Goal: Information Seeking & Learning: Find specific fact

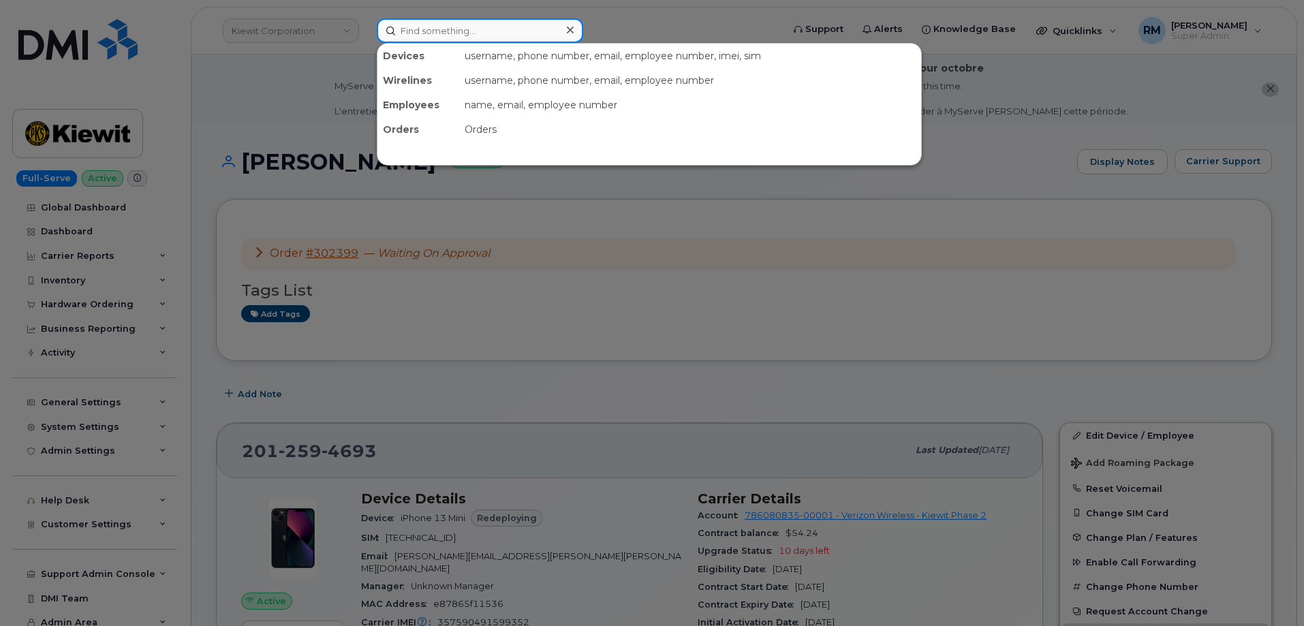
click at [437, 34] on input at bounding box center [480, 30] width 206 height 25
paste input "5717497992"
type input "5717497992"
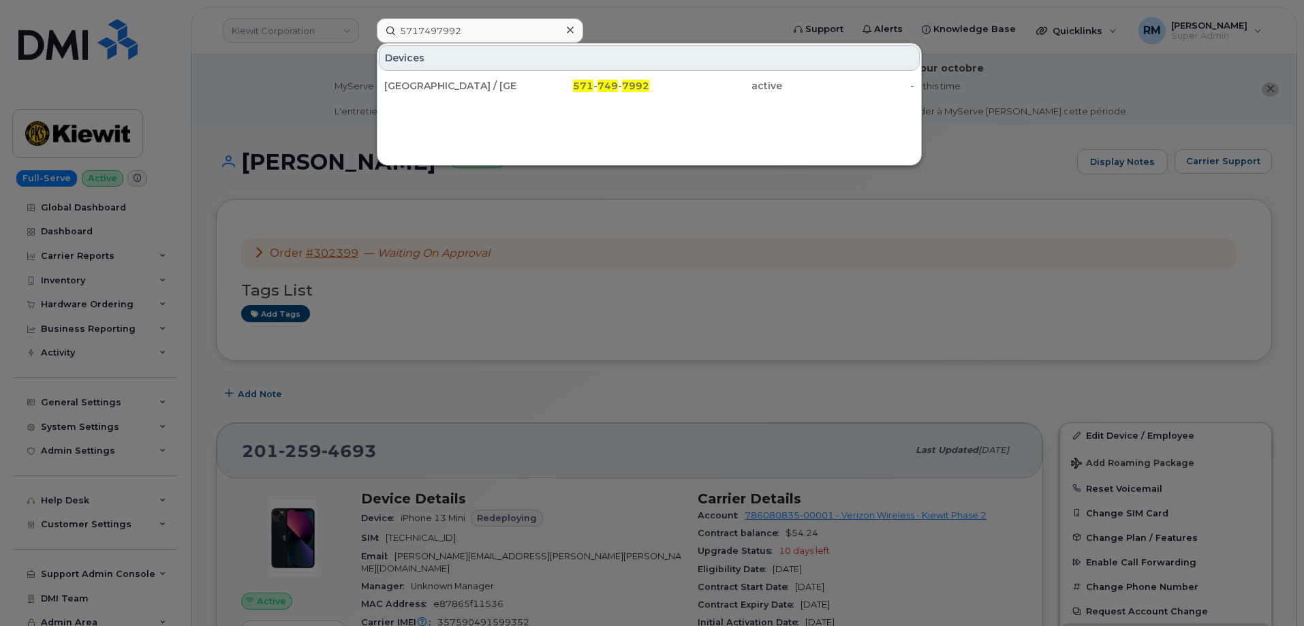
click at [457, 88] on div "DOUBLETREE HOTEL / CRYSTAL CITY" at bounding box center [450, 86] width 133 height 14
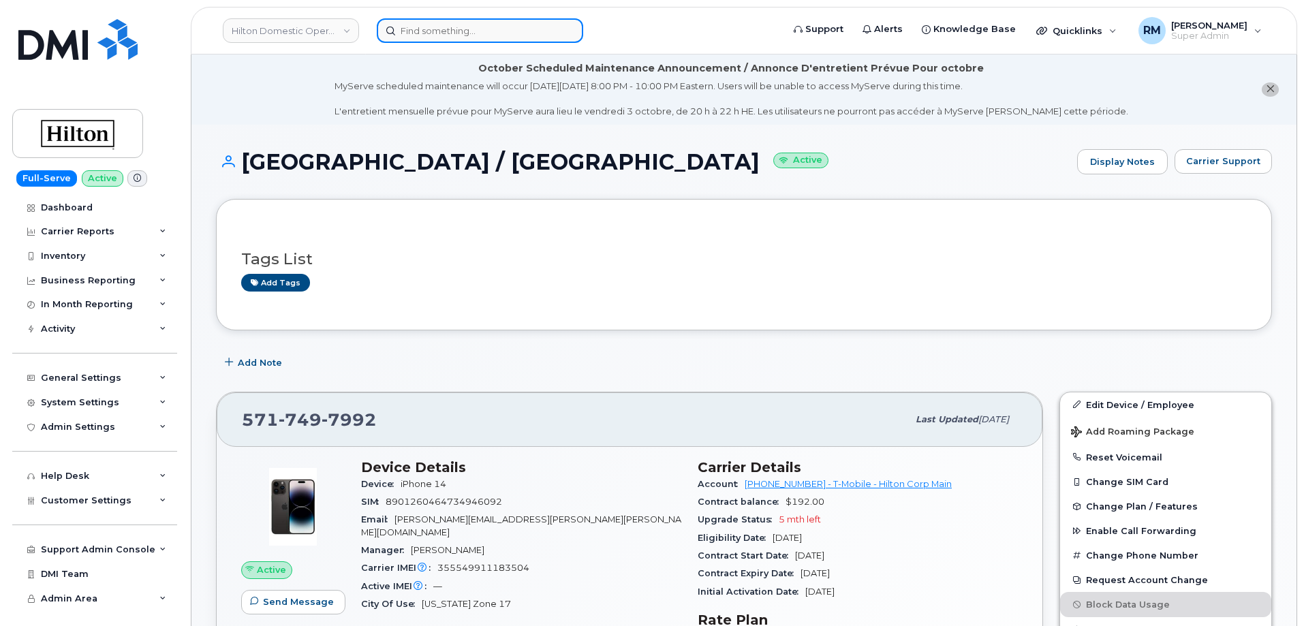
click at [405, 20] on input at bounding box center [480, 30] width 206 height 25
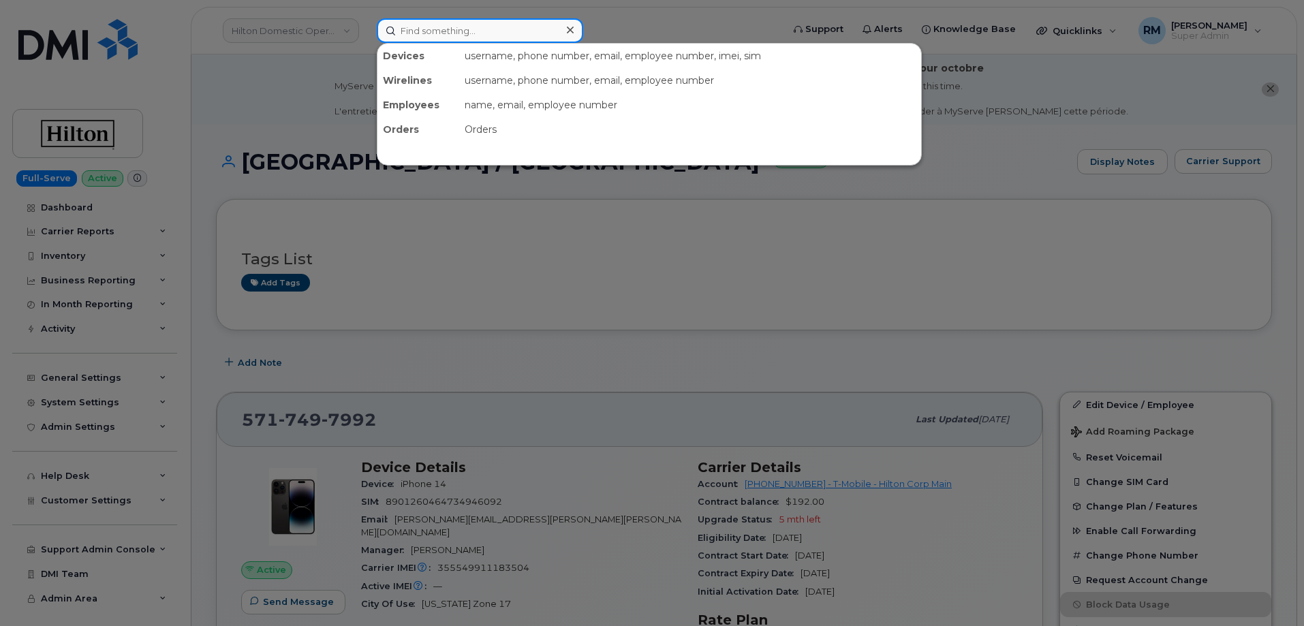
paste input "7039327814"
type input "7039327814"
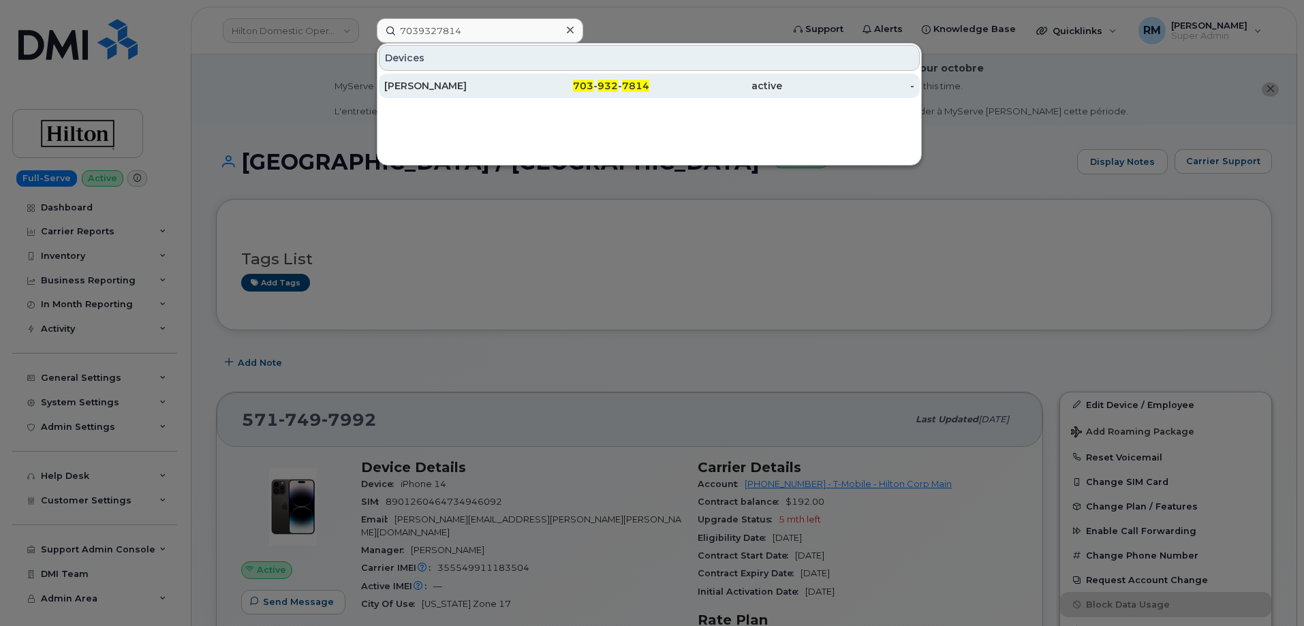
click at [416, 84] on div "RIANNA LISTHROP" at bounding box center [450, 86] width 133 height 14
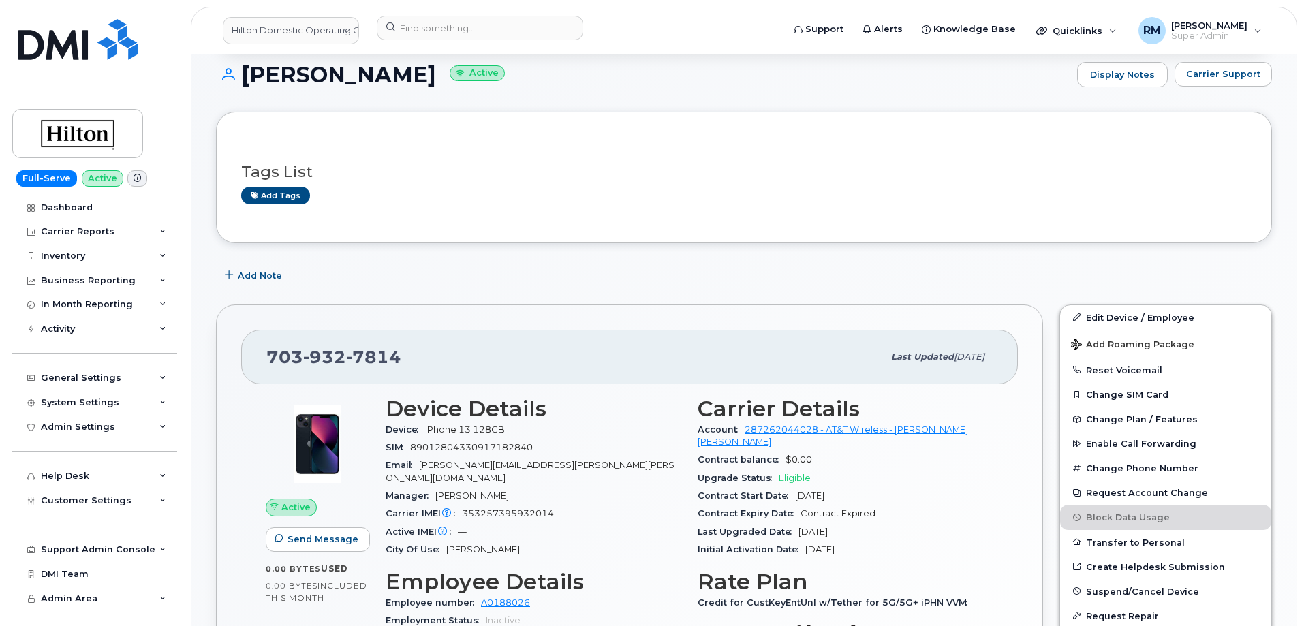
scroll to position [204, 0]
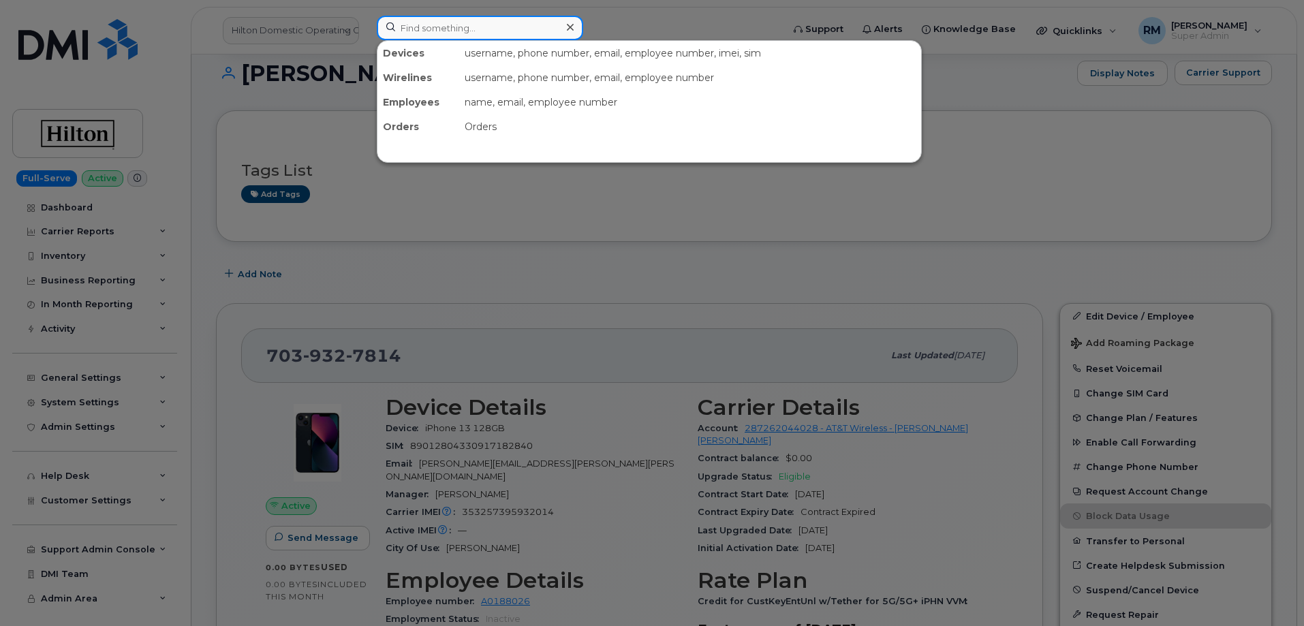
click at [466, 22] on input at bounding box center [480, 28] width 206 height 25
paste input "7034983504"
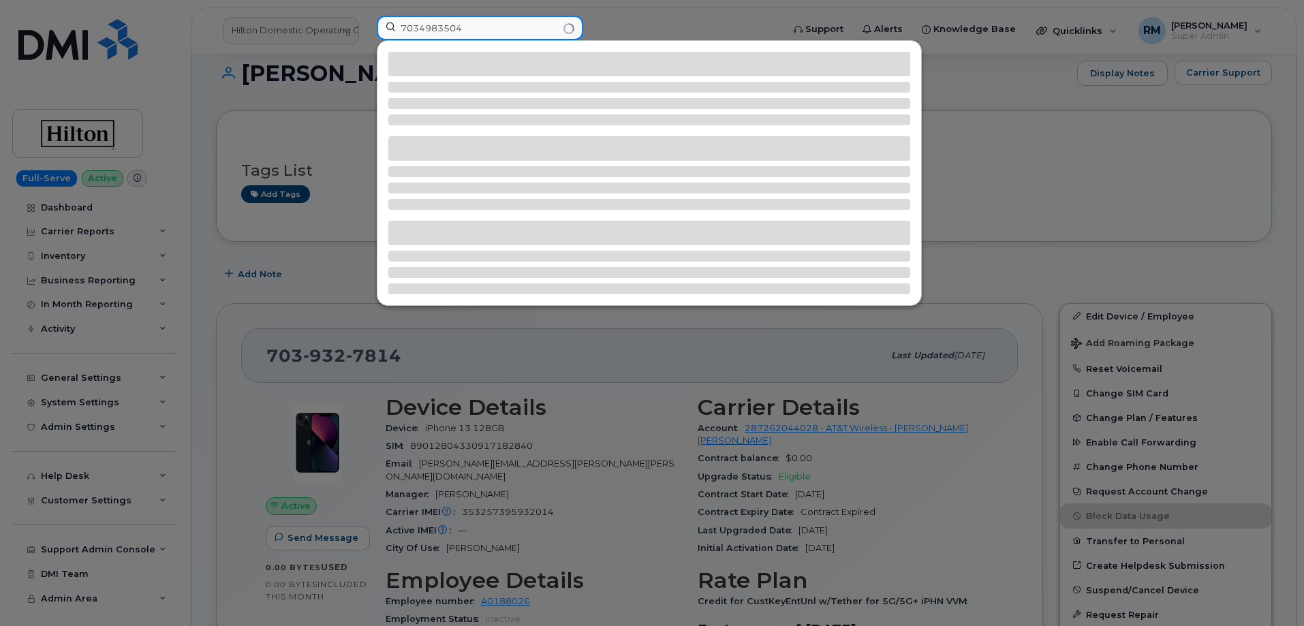
type input "7034983504"
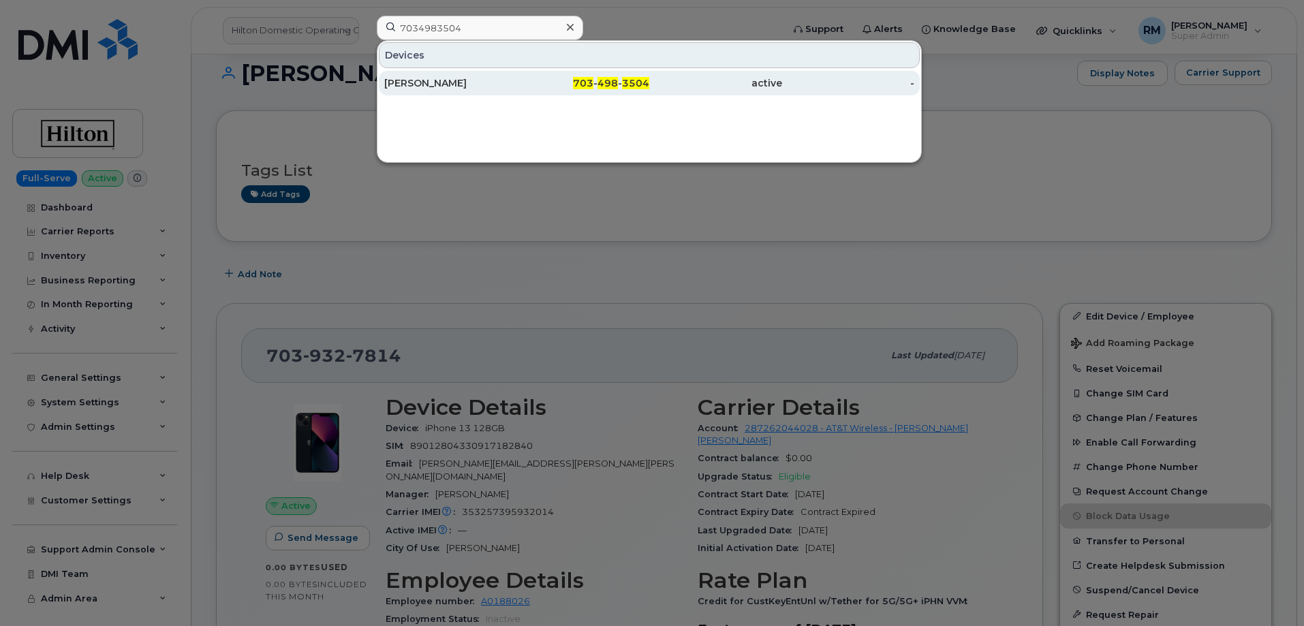
click at [465, 81] on div "[PERSON_NAME]" at bounding box center [450, 83] width 133 height 14
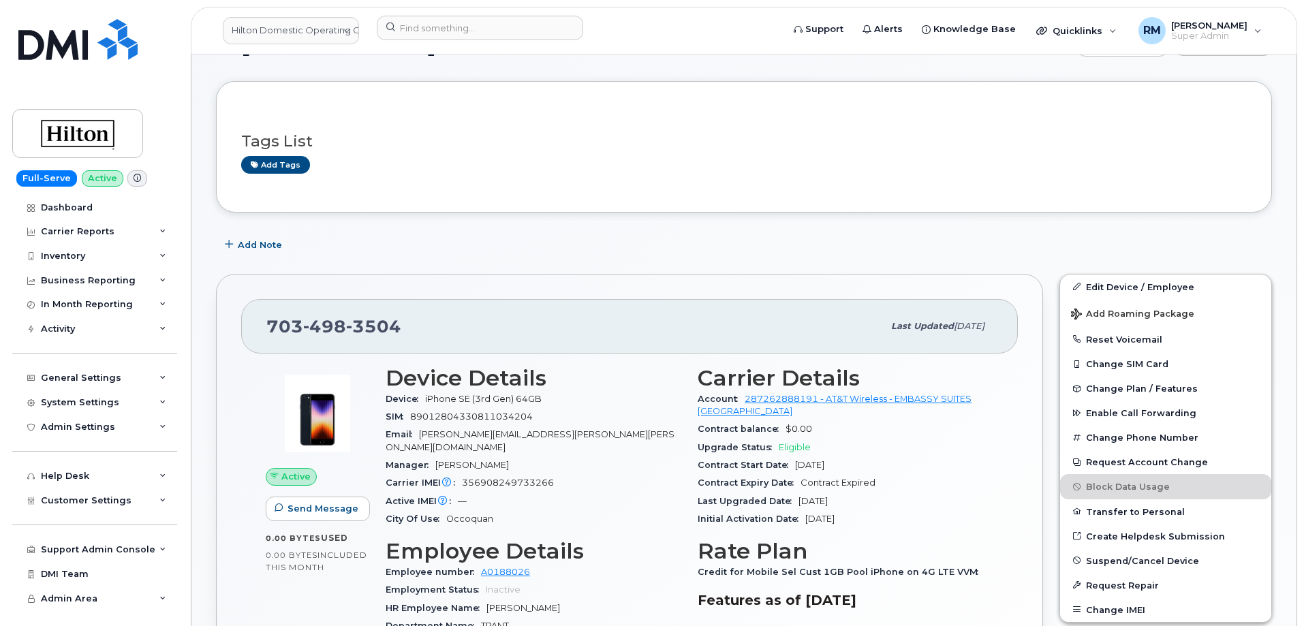
scroll to position [273, 0]
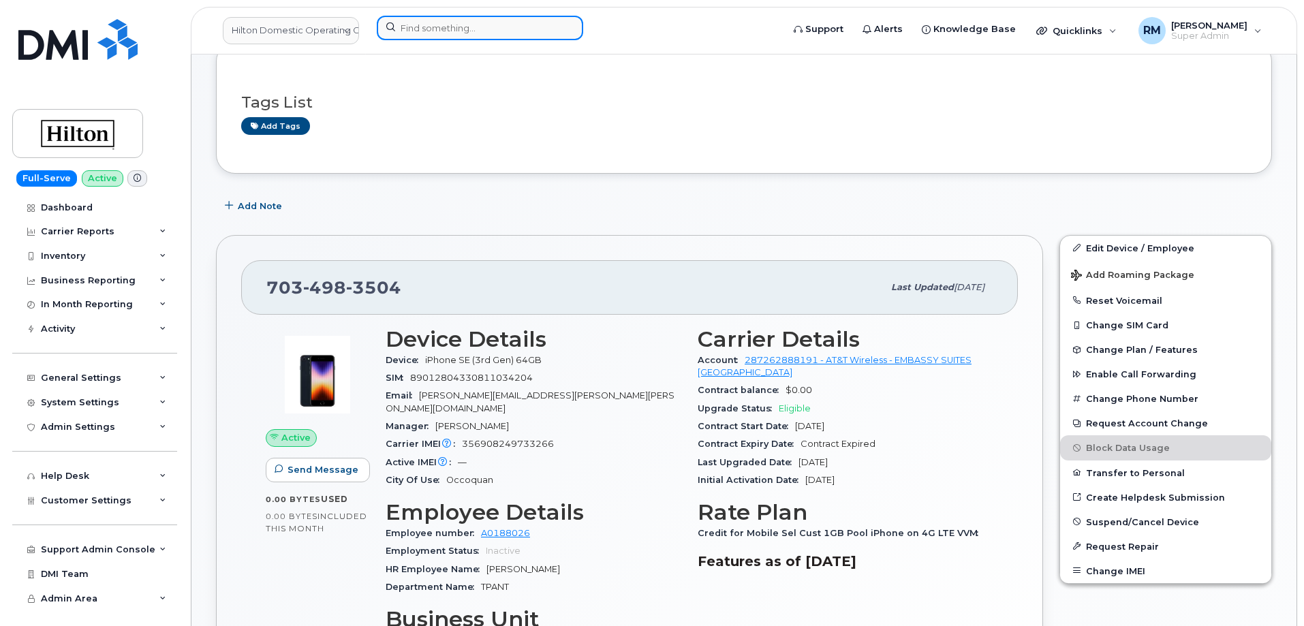
drag, startPoint x: 459, startPoint y: 26, endPoint x: 439, endPoint y: 22, distance: 19.5
click at [454, 26] on input at bounding box center [480, 28] width 206 height 25
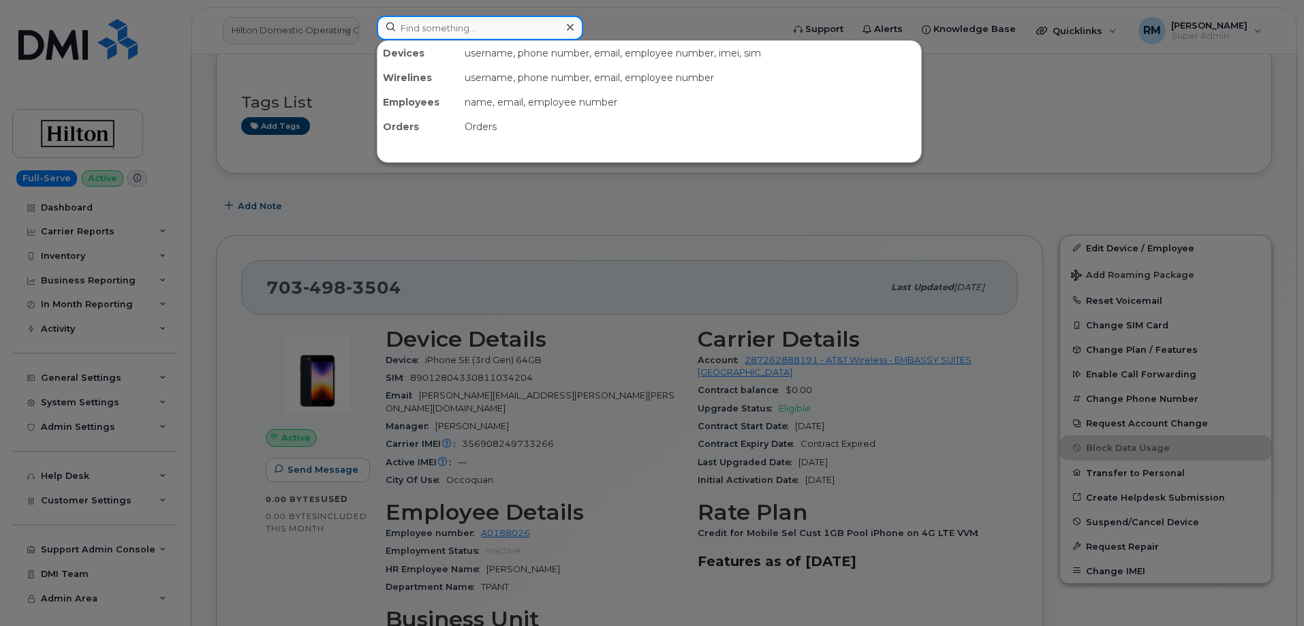
paste input "5717227919"
type input "5717227919"
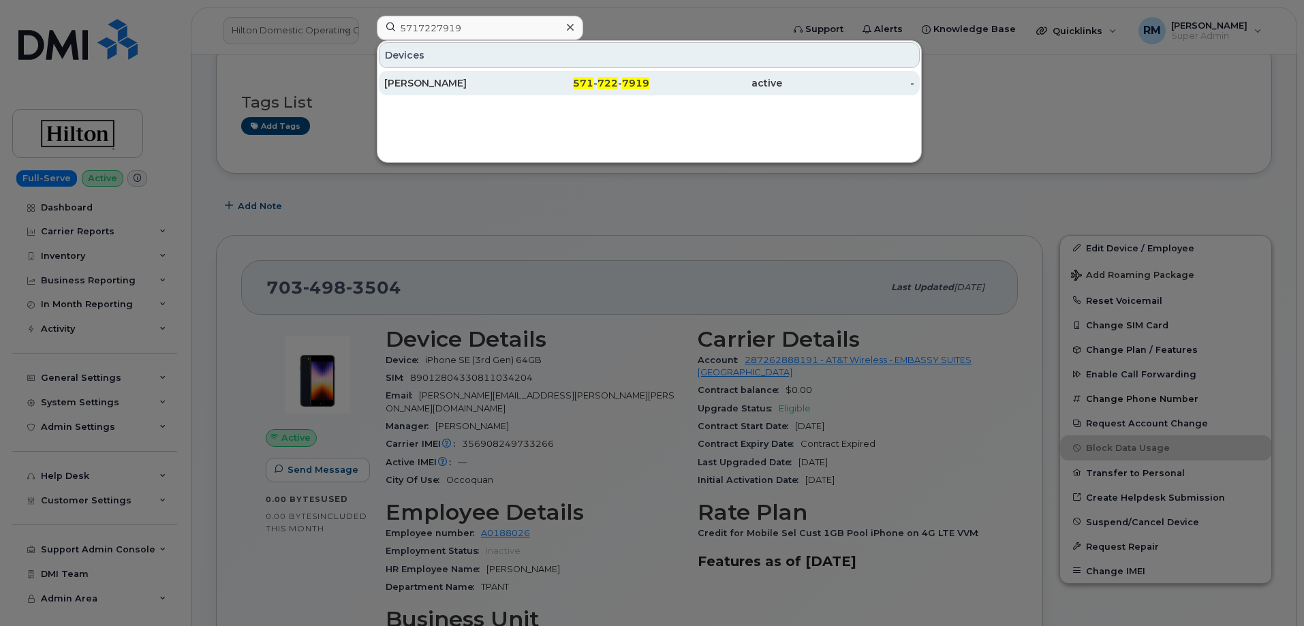
click at [446, 78] on div "NICHOLAS BURKE" at bounding box center [450, 83] width 133 height 14
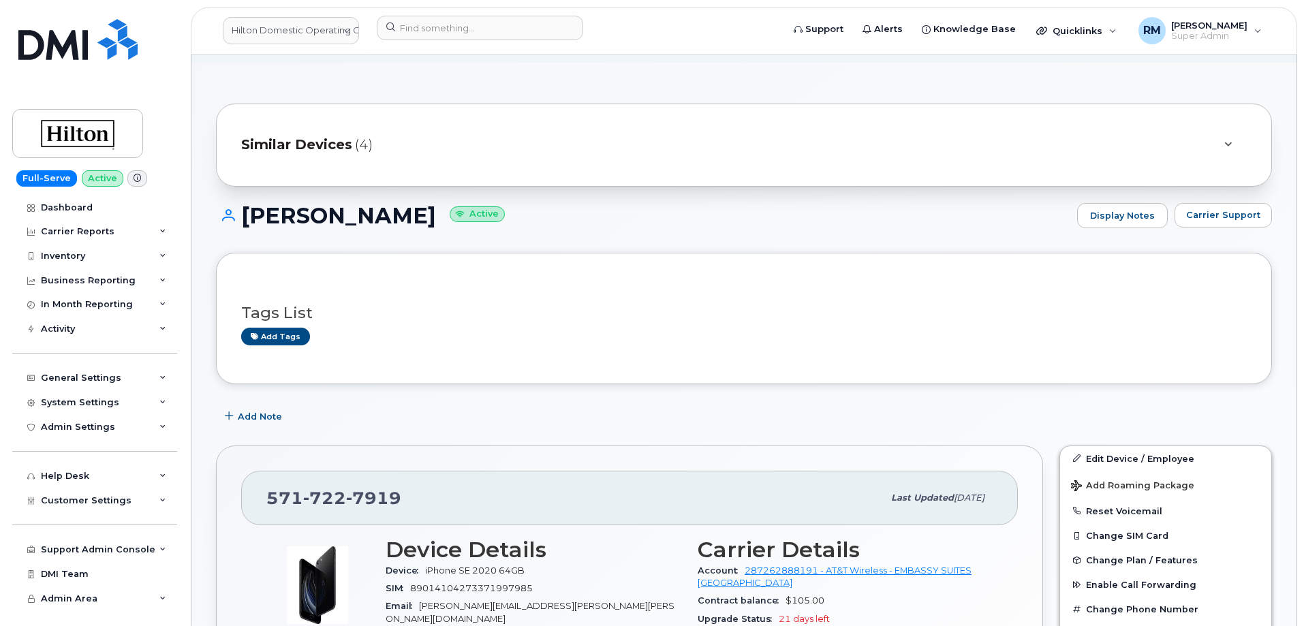
scroll to position [136, 0]
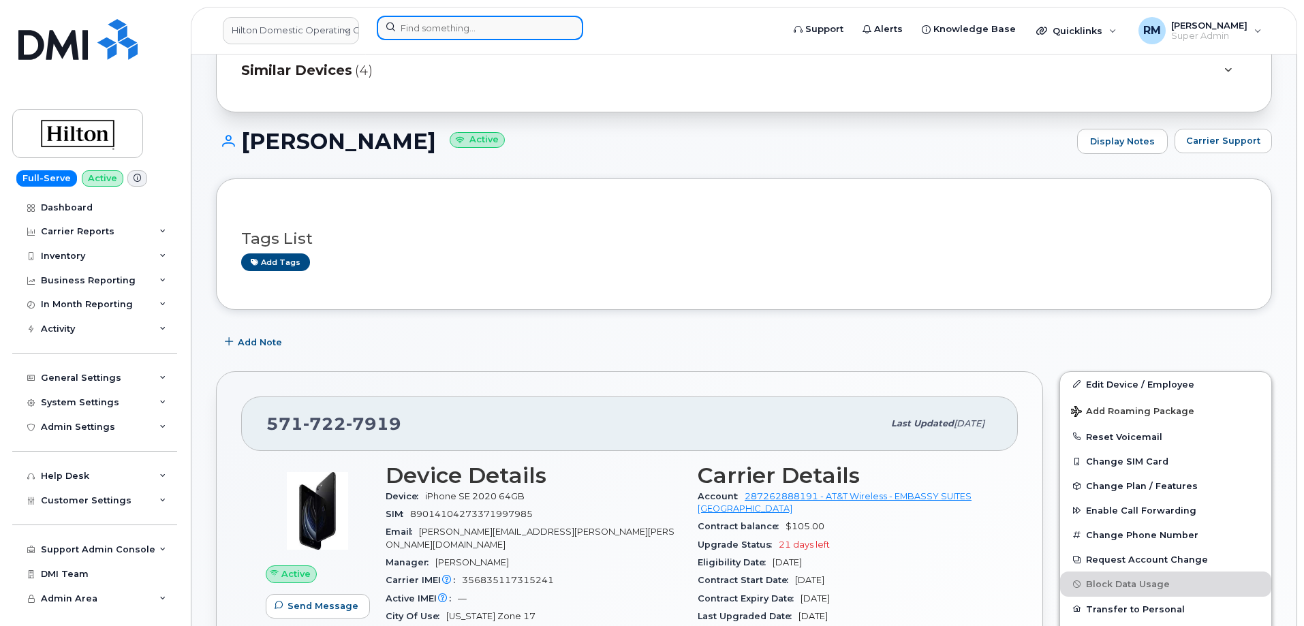
click at [414, 18] on input at bounding box center [480, 28] width 206 height 25
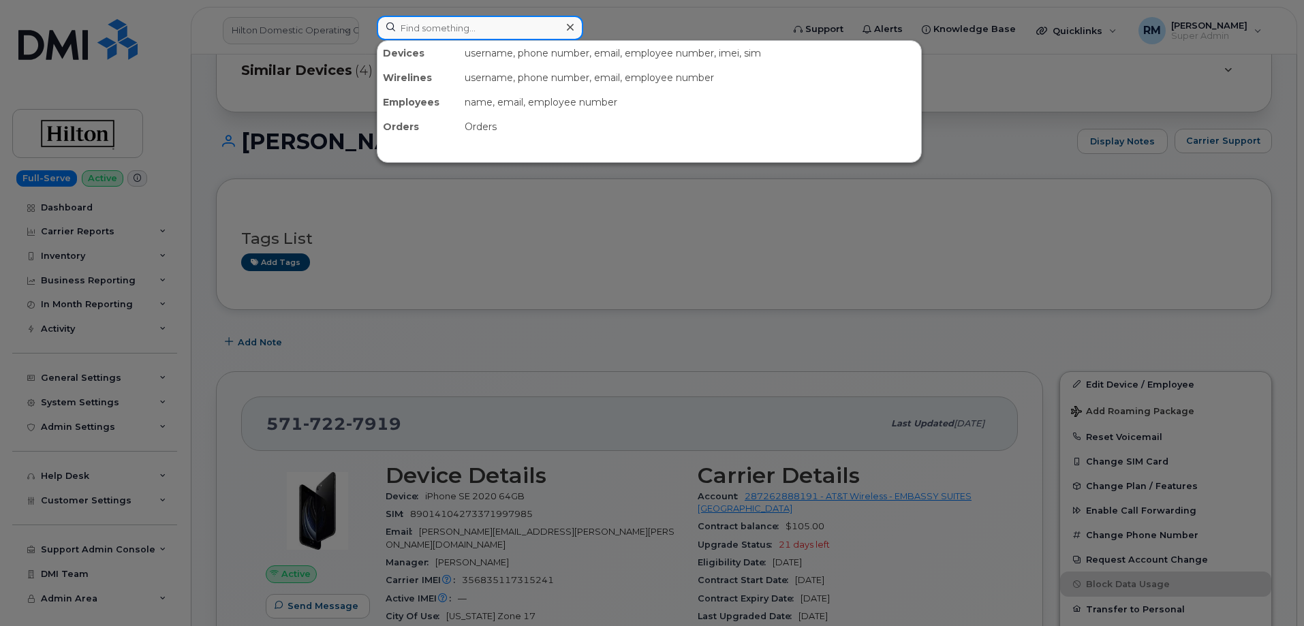
paste input "5717227922"
type input "5717227922"
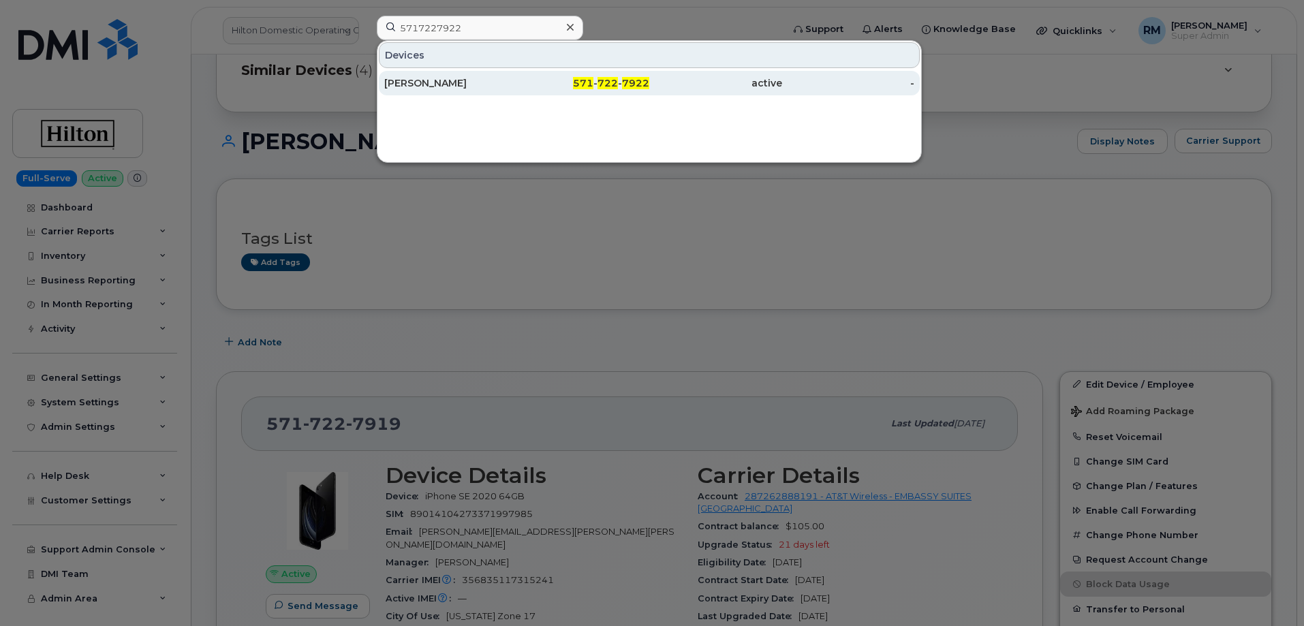
click at [468, 82] on div "NICHOLAS BURKE" at bounding box center [450, 83] width 133 height 14
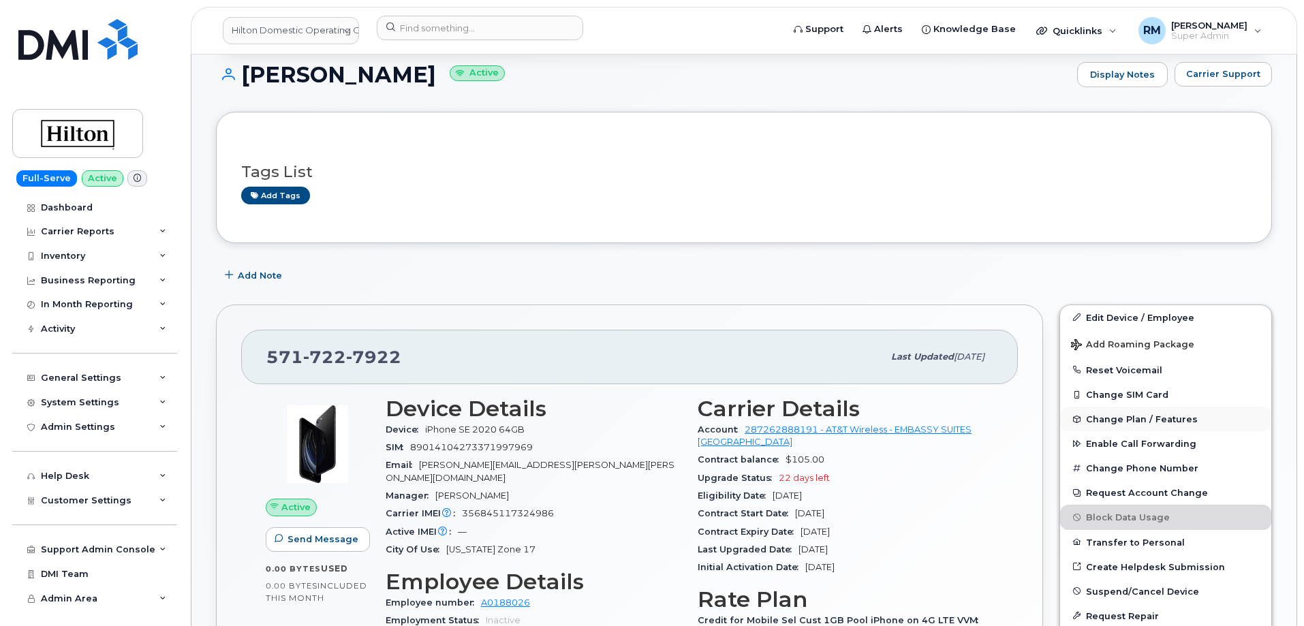
scroll to position [204, 0]
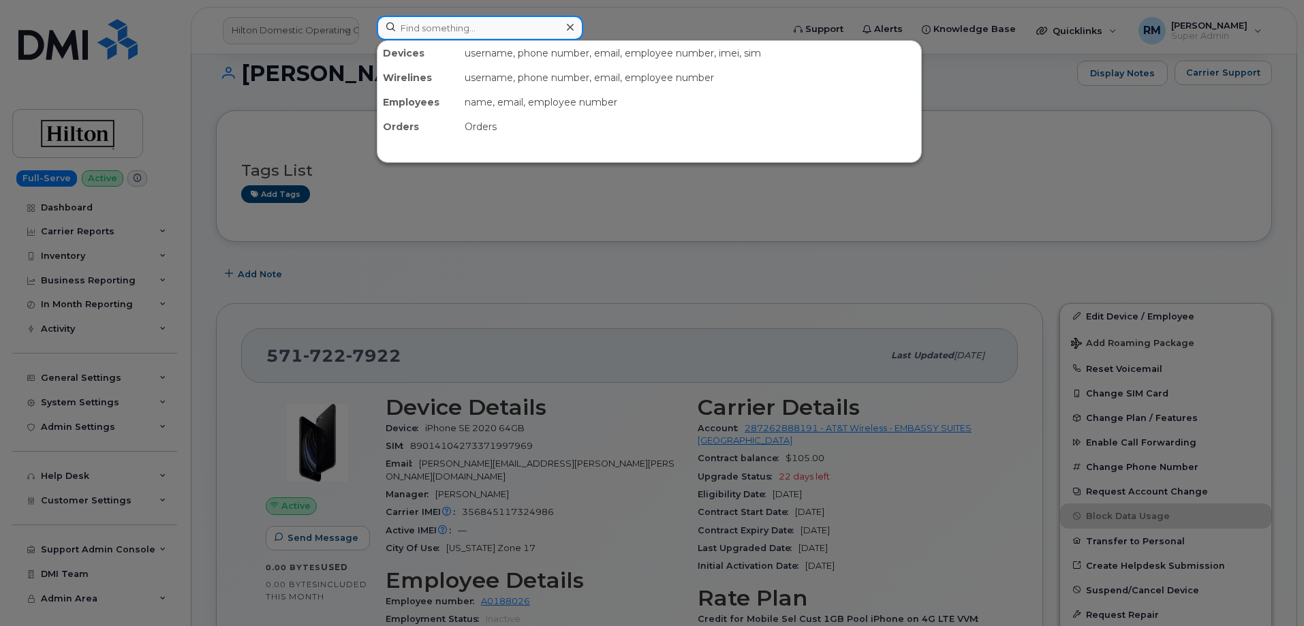
click at [432, 27] on input at bounding box center [480, 28] width 206 height 25
paste input "4802053201"
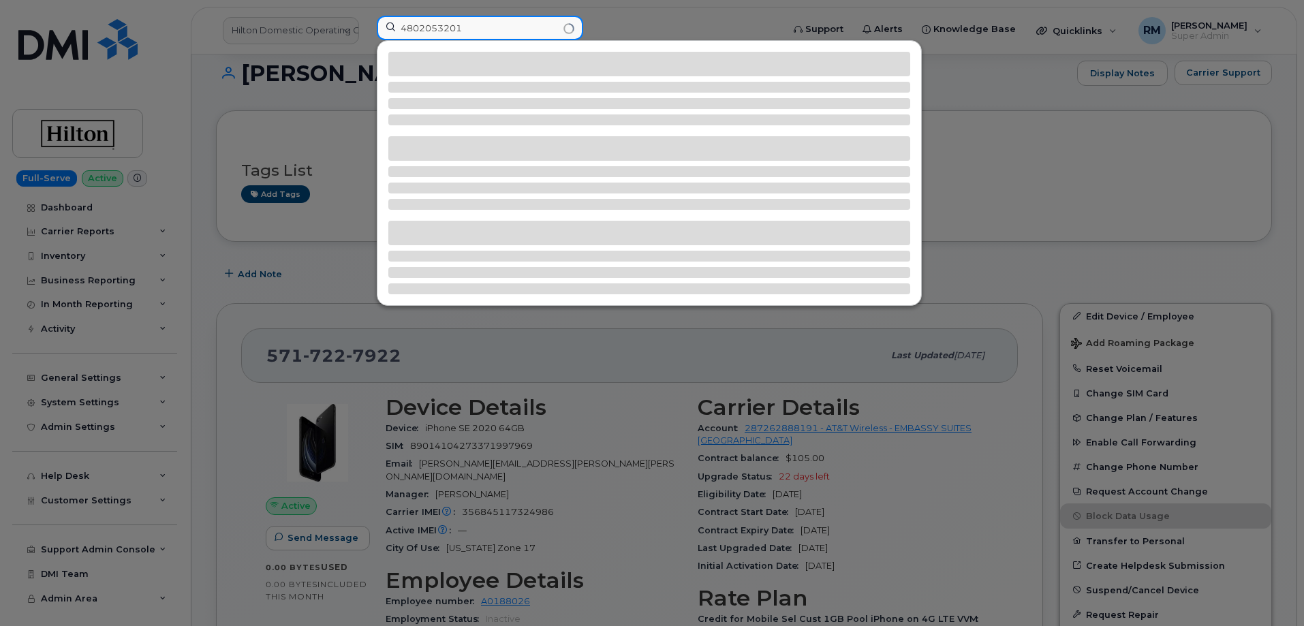
type input "4802053201"
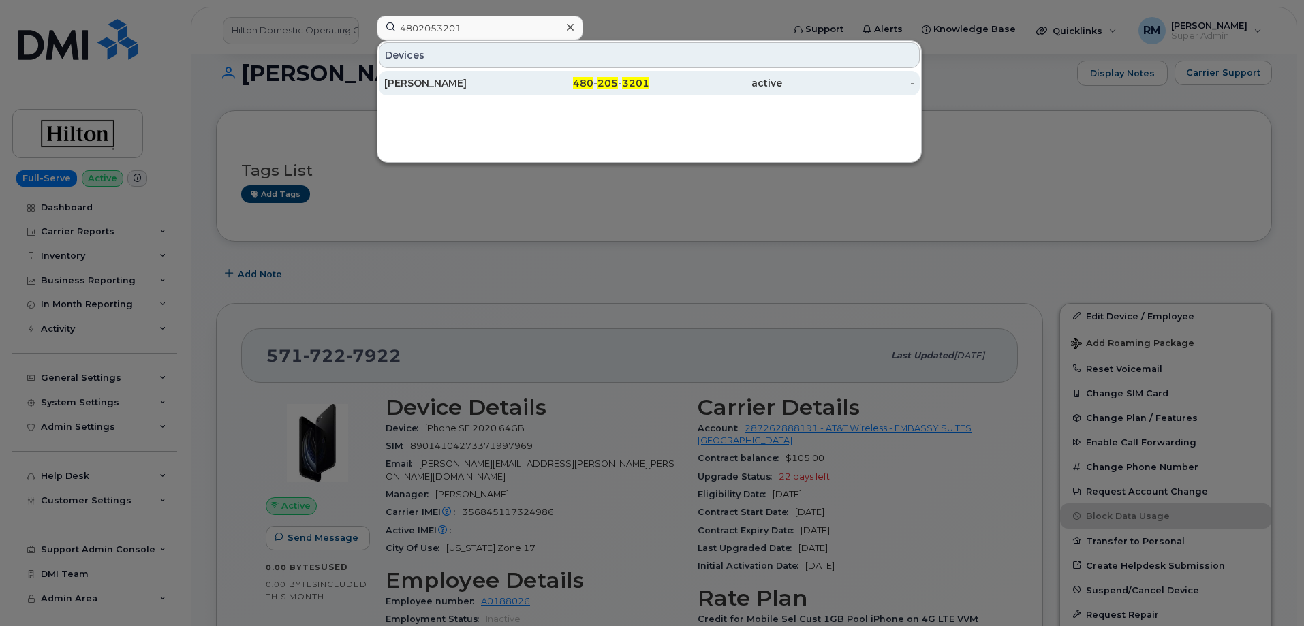
click at [466, 81] on div "VADYM PALAMARCHUK" at bounding box center [450, 83] width 133 height 14
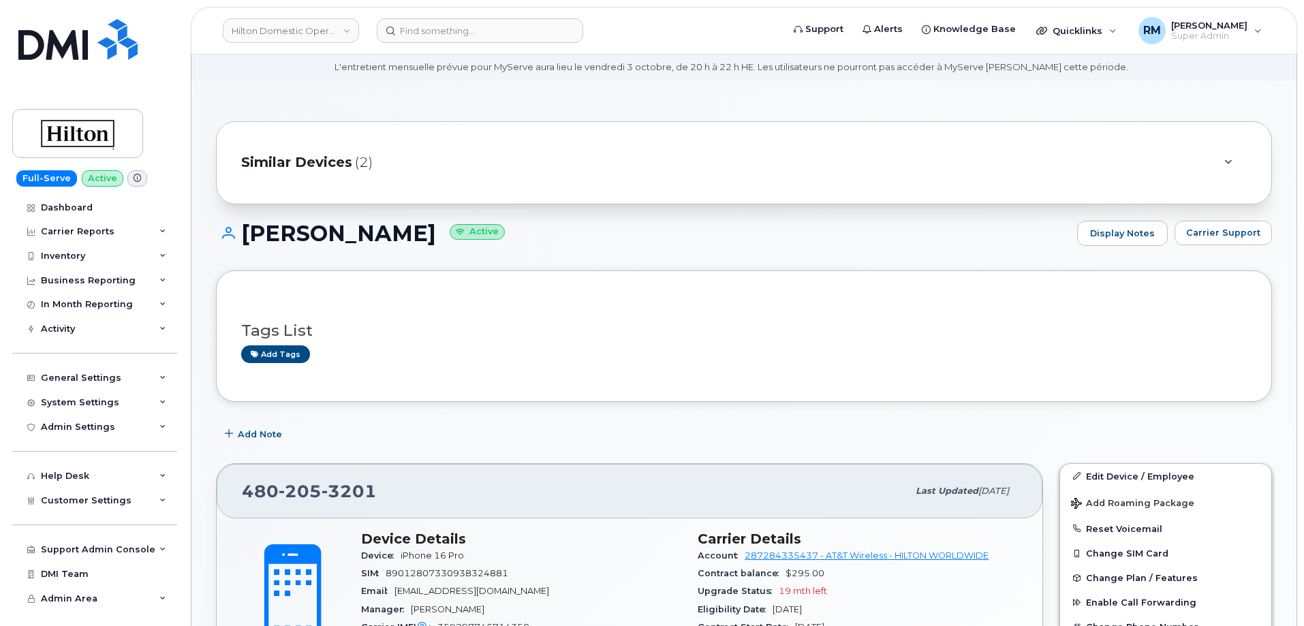
scroll to position [68, 0]
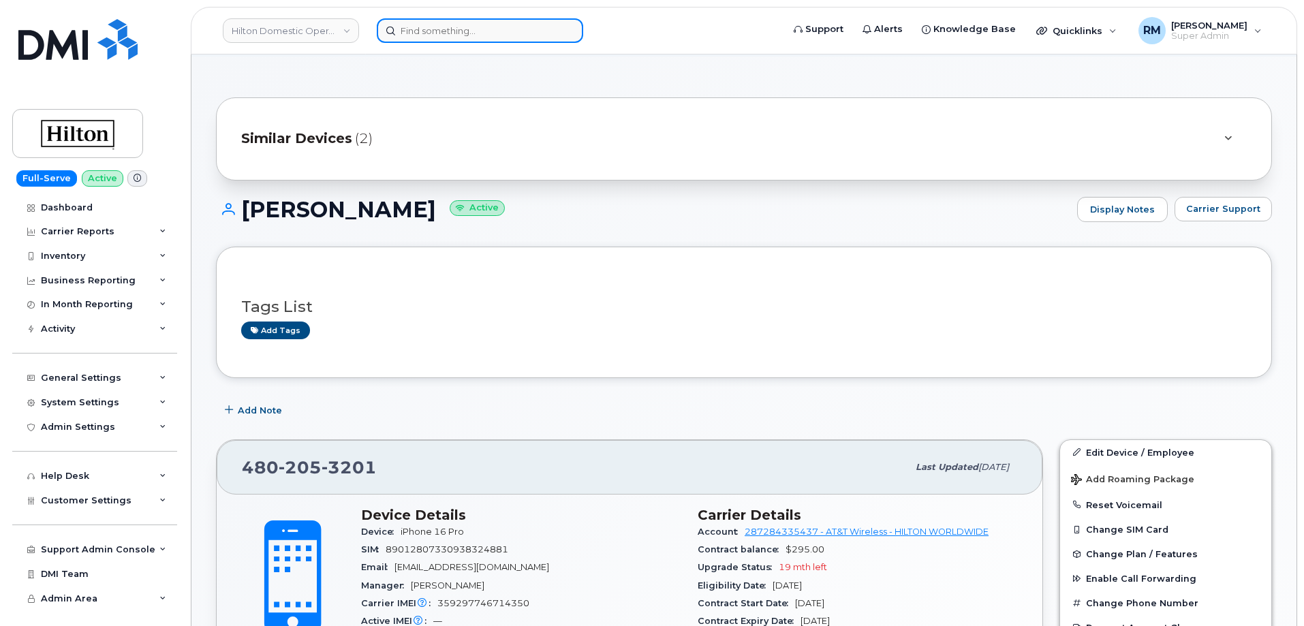
click at [461, 35] on input at bounding box center [480, 30] width 206 height 25
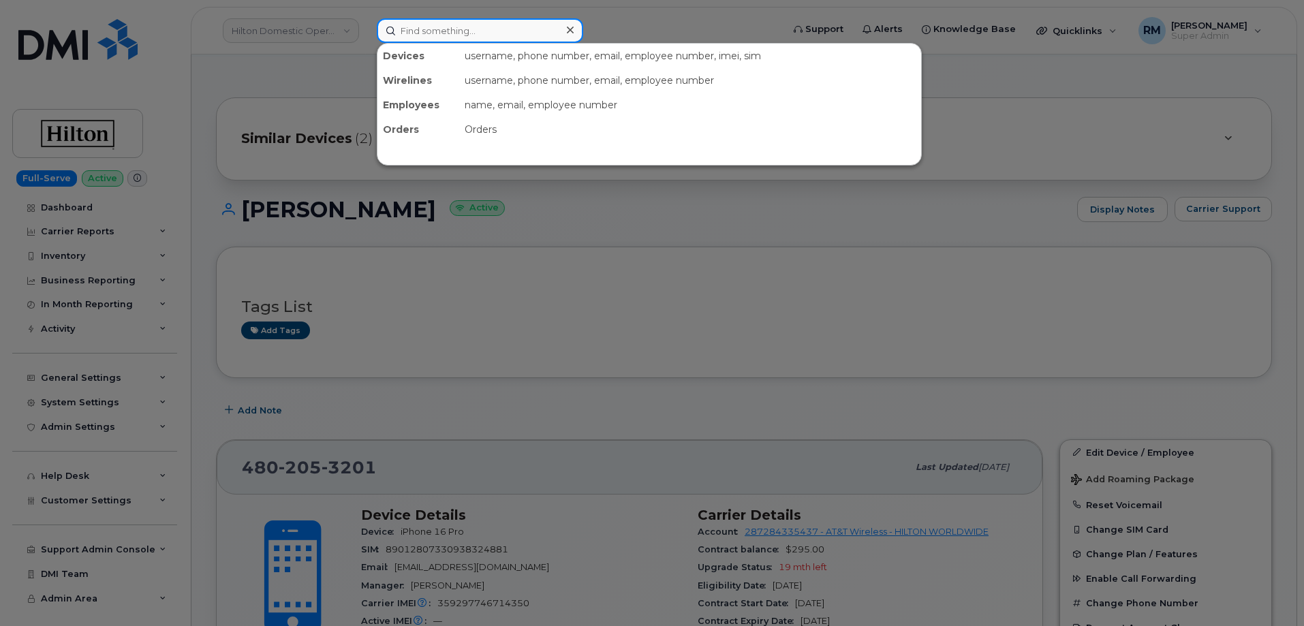
paste input "6562421176"
type input "6562421176"
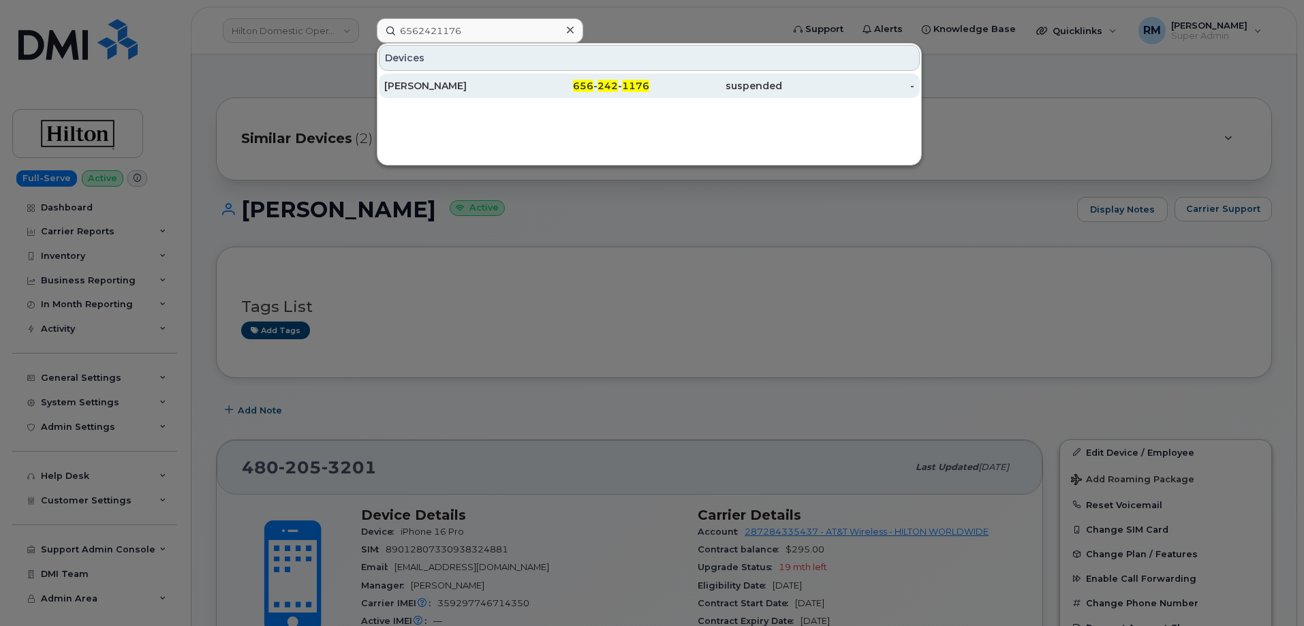
click at [461, 81] on div "MEGAN HUMPHREY" at bounding box center [450, 86] width 133 height 14
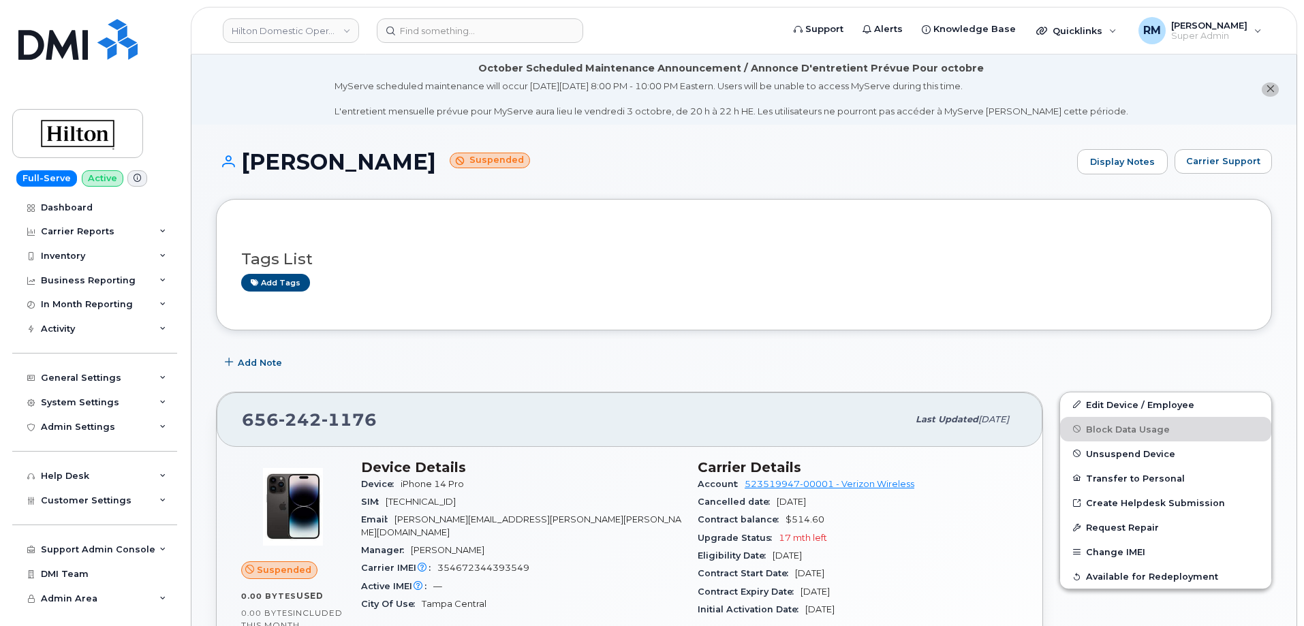
scroll to position [68, 0]
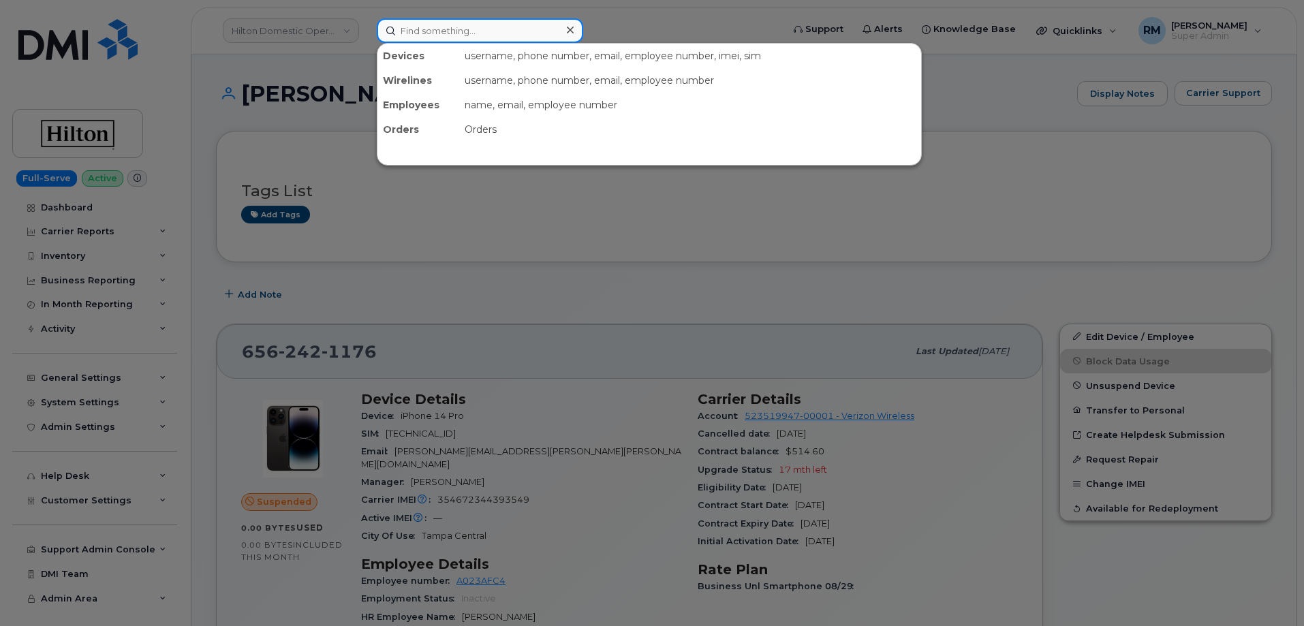
click at [433, 23] on input at bounding box center [480, 30] width 206 height 25
paste input "8133099992"
type input "8133099992"
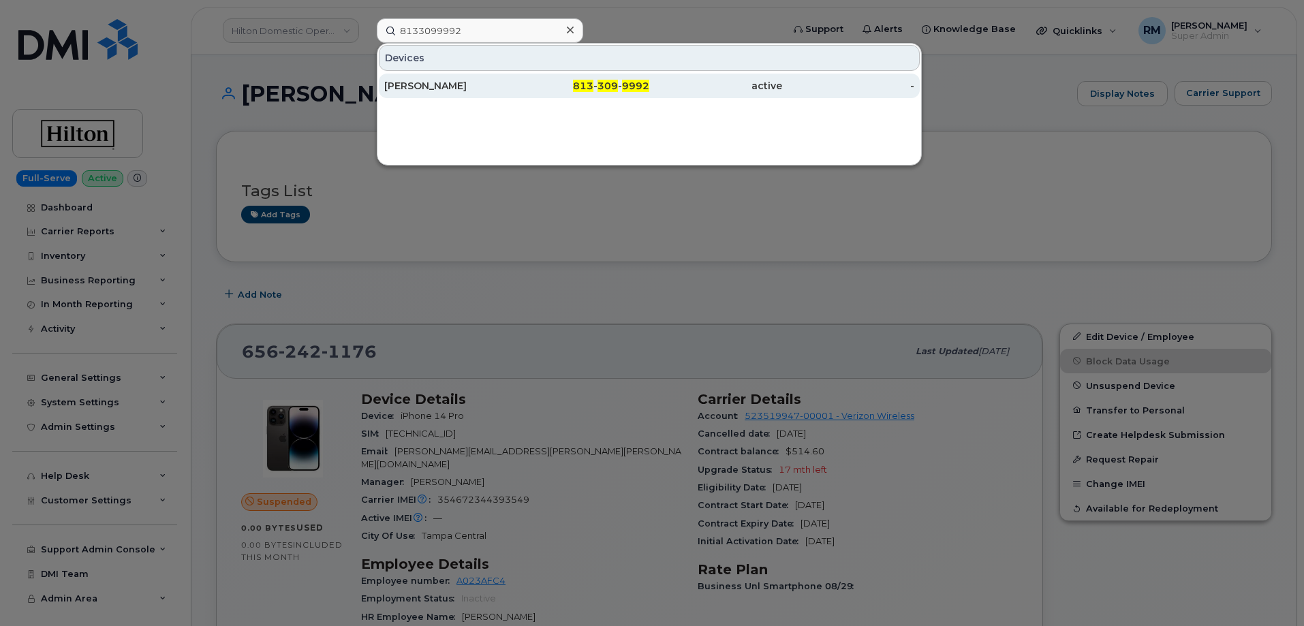
click at [468, 82] on div "JOSHUA HARRIS" at bounding box center [450, 86] width 133 height 14
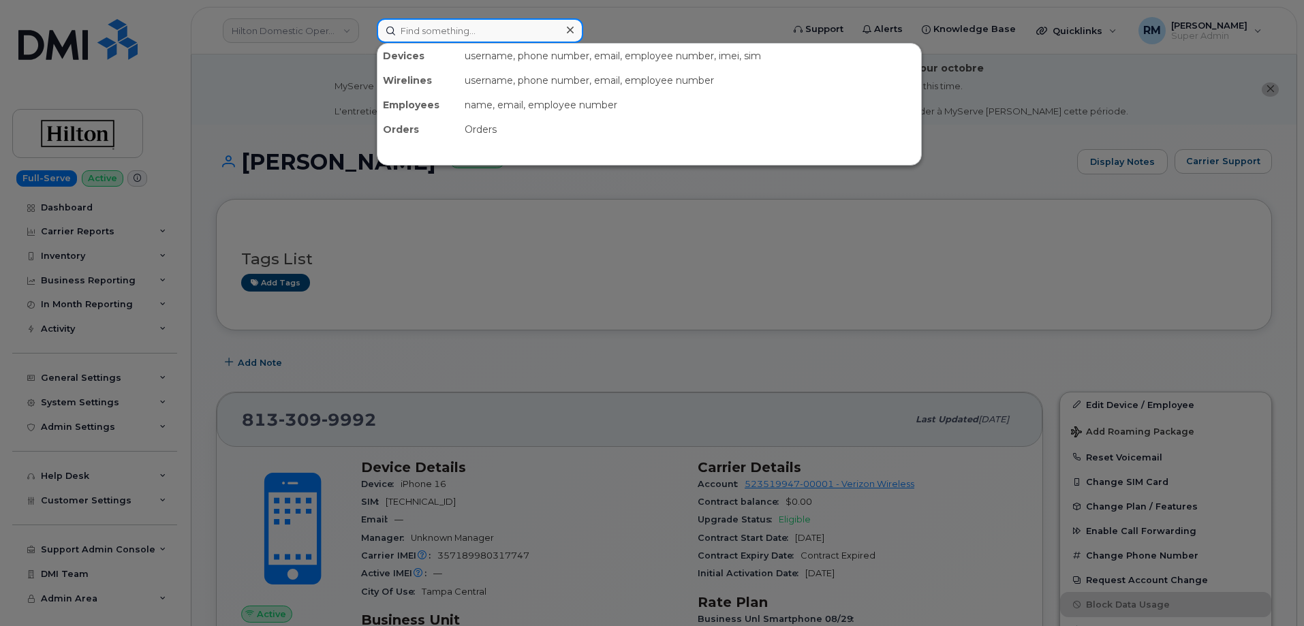
click at [491, 22] on input at bounding box center [480, 30] width 206 height 25
paste input "8132056282"
type input "8132056282"
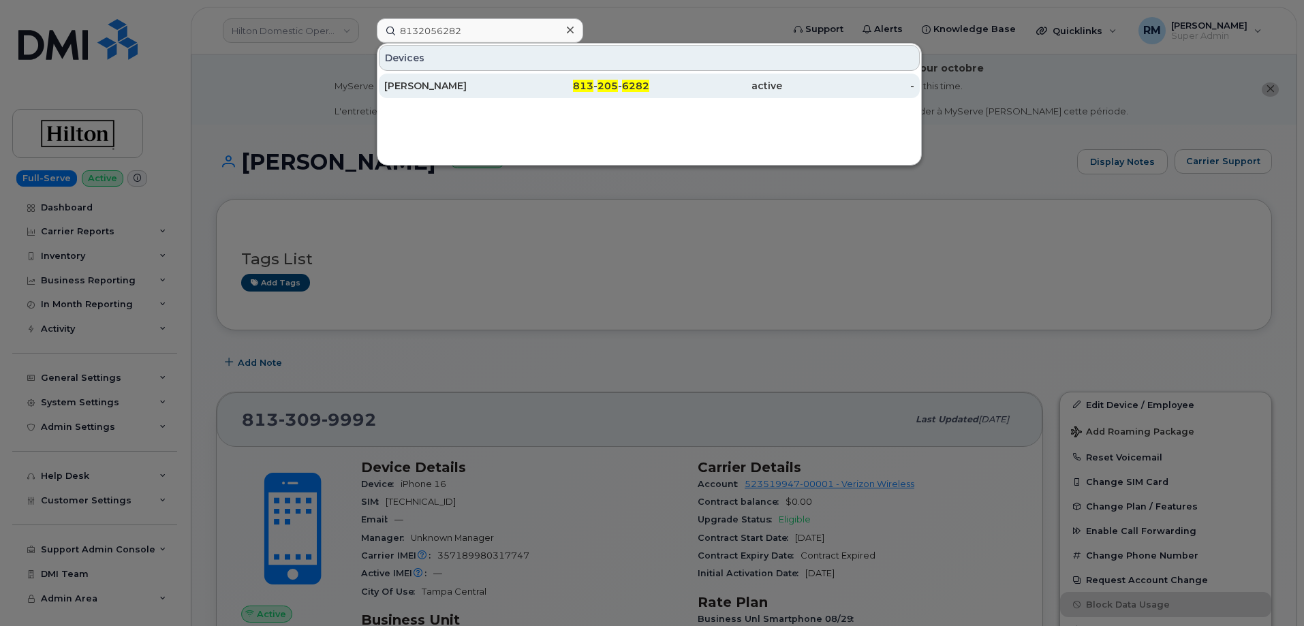
click at [481, 86] on div "[PERSON_NAME]" at bounding box center [450, 86] width 133 height 14
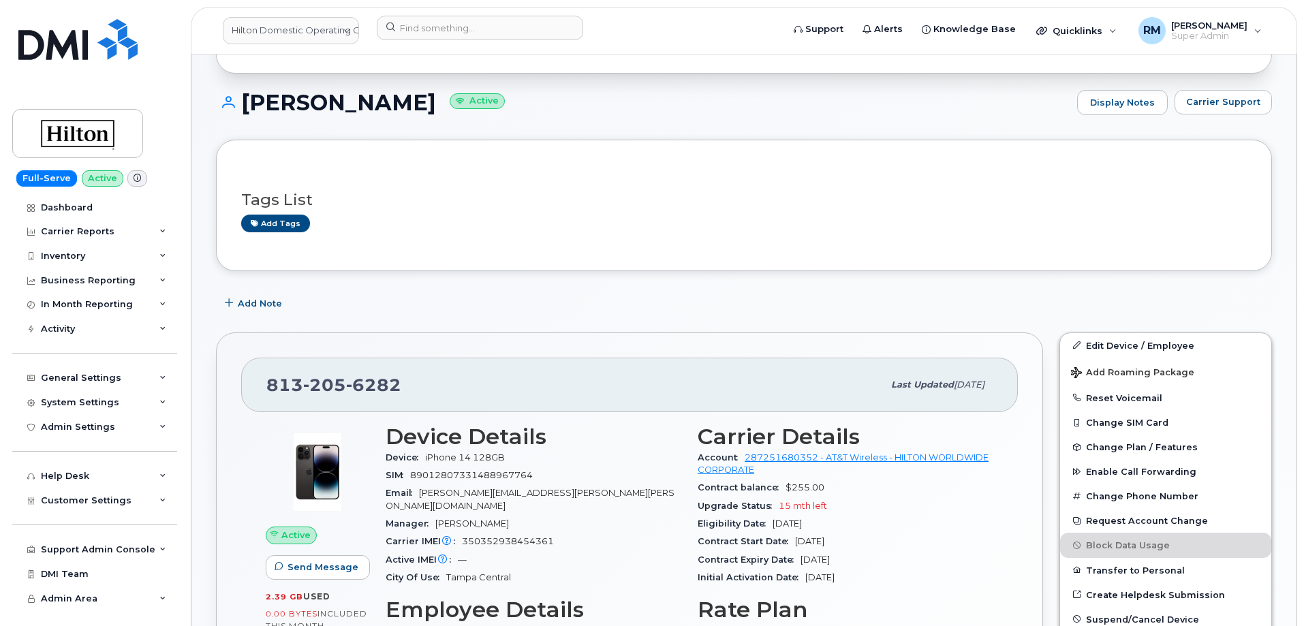
scroll to position [204, 0]
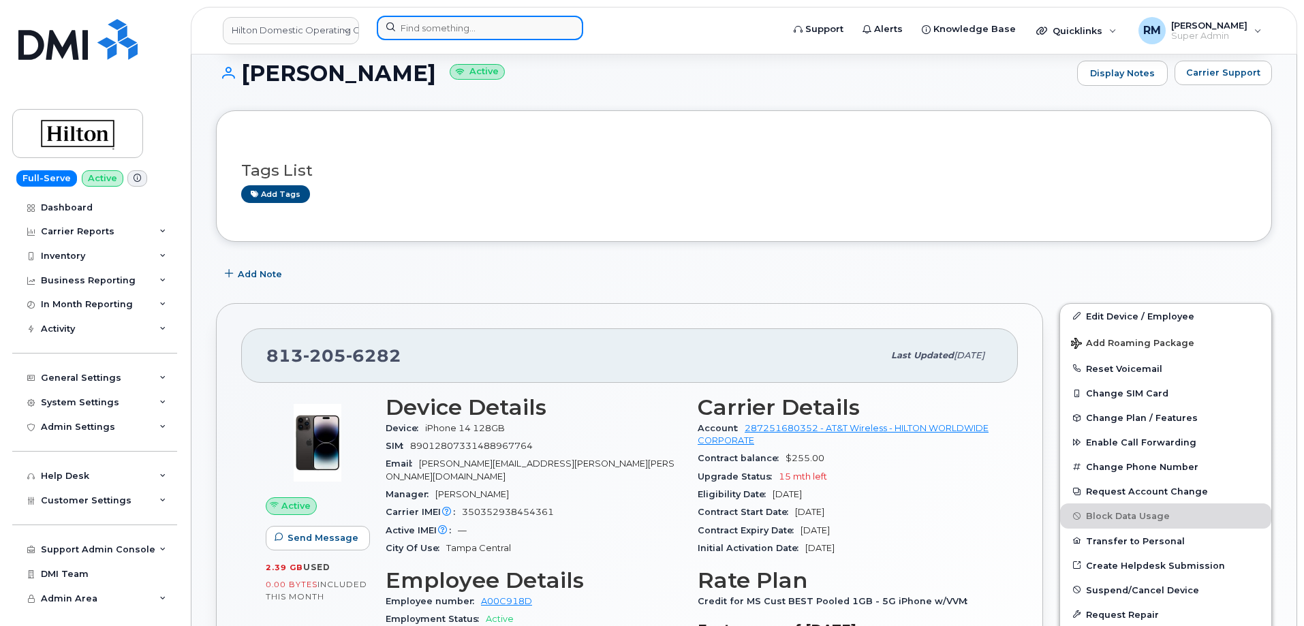
click at [440, 34] on input at bounding box center [480, 28] width 206 height 25
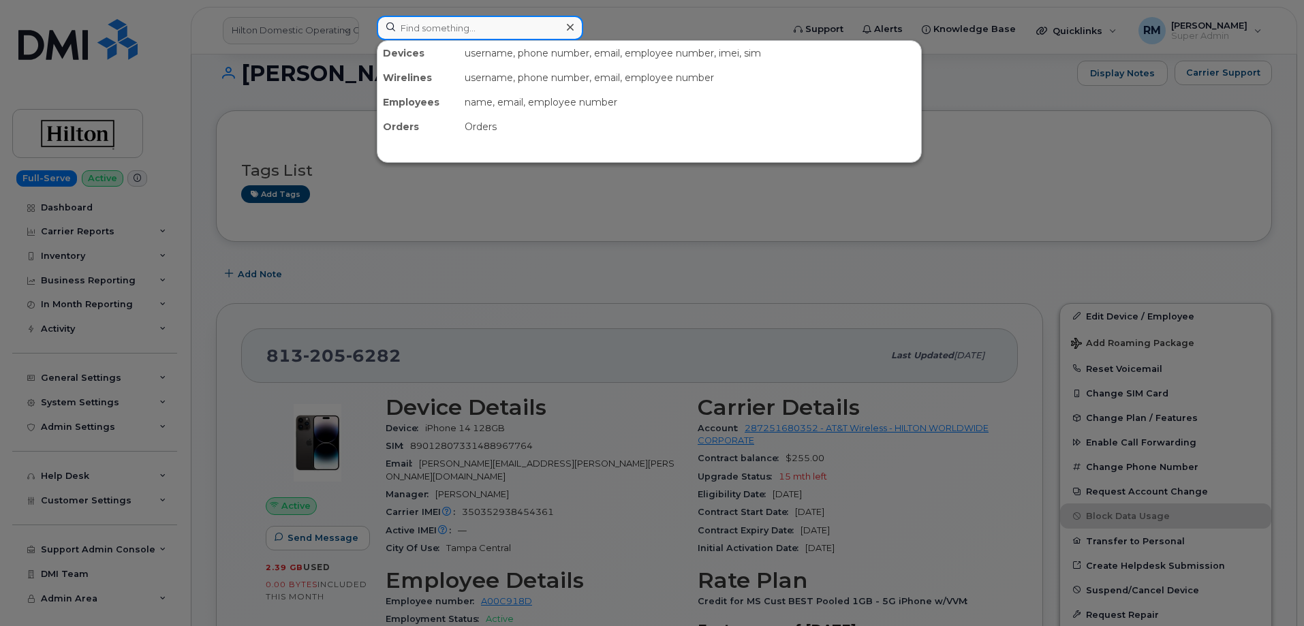
paste input "8132173657"
type input "8132173657"
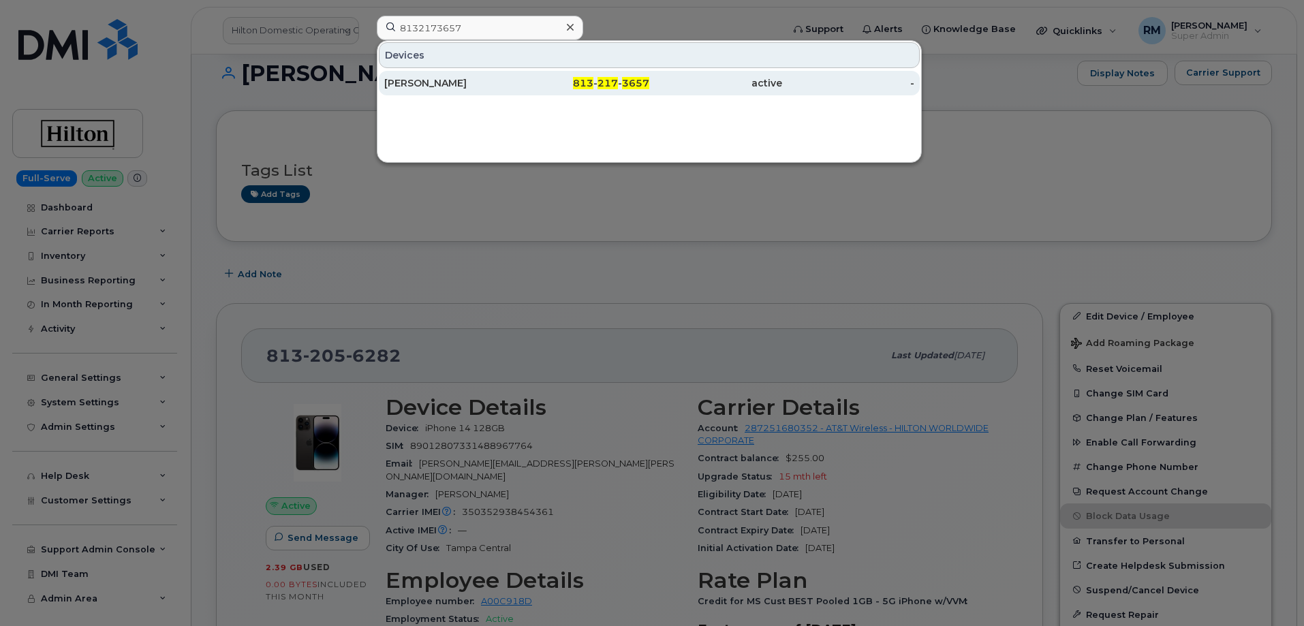
click at [478, 78] on div "[PERSON_NAME]" at bounding box center [450, 83] width 133 height 14
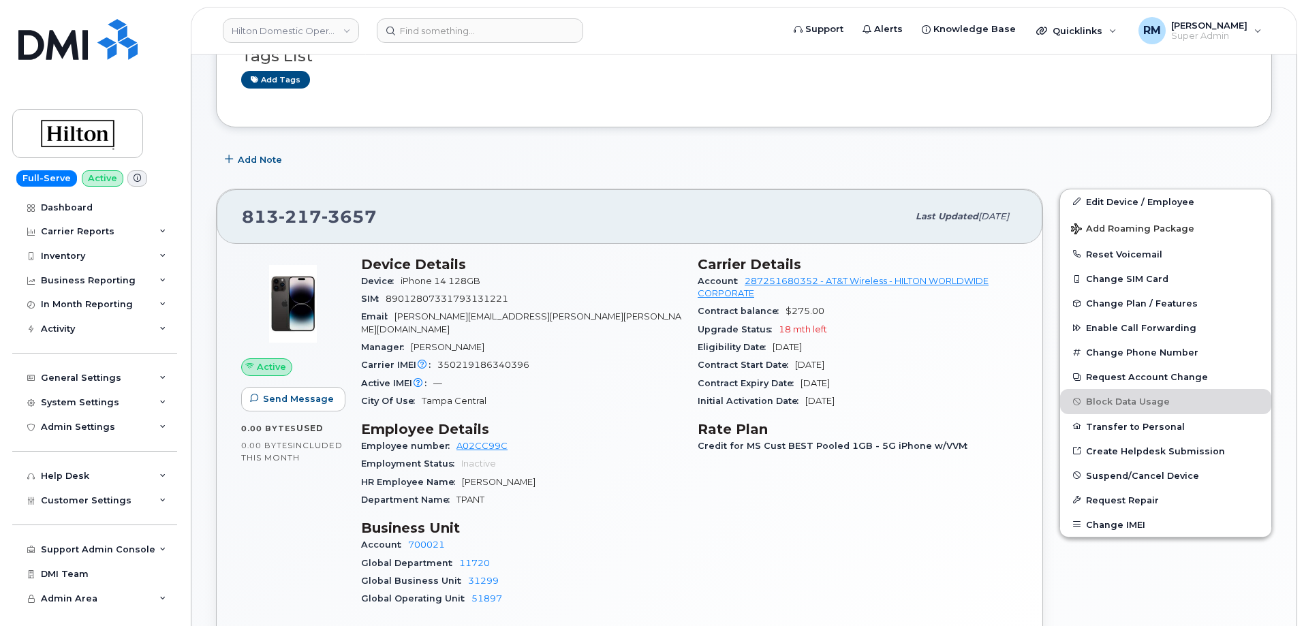
scroll to position [204, 0]
drag, startPoint x: 444, startPoint y: 42, endPoint x: 432, endPoint y: 29, distance: 17.8
click at [444, 41] on input at bounding box center [480, 30] width 206 height 25
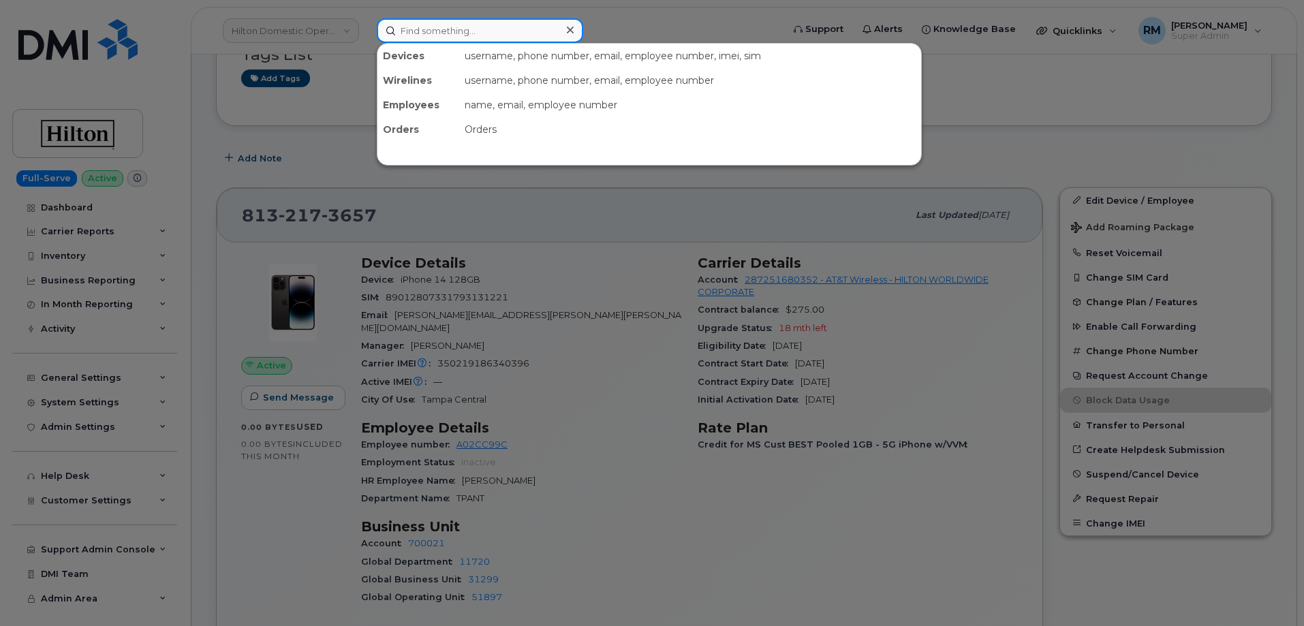
paste input "5742103364"
type input "5742103364"
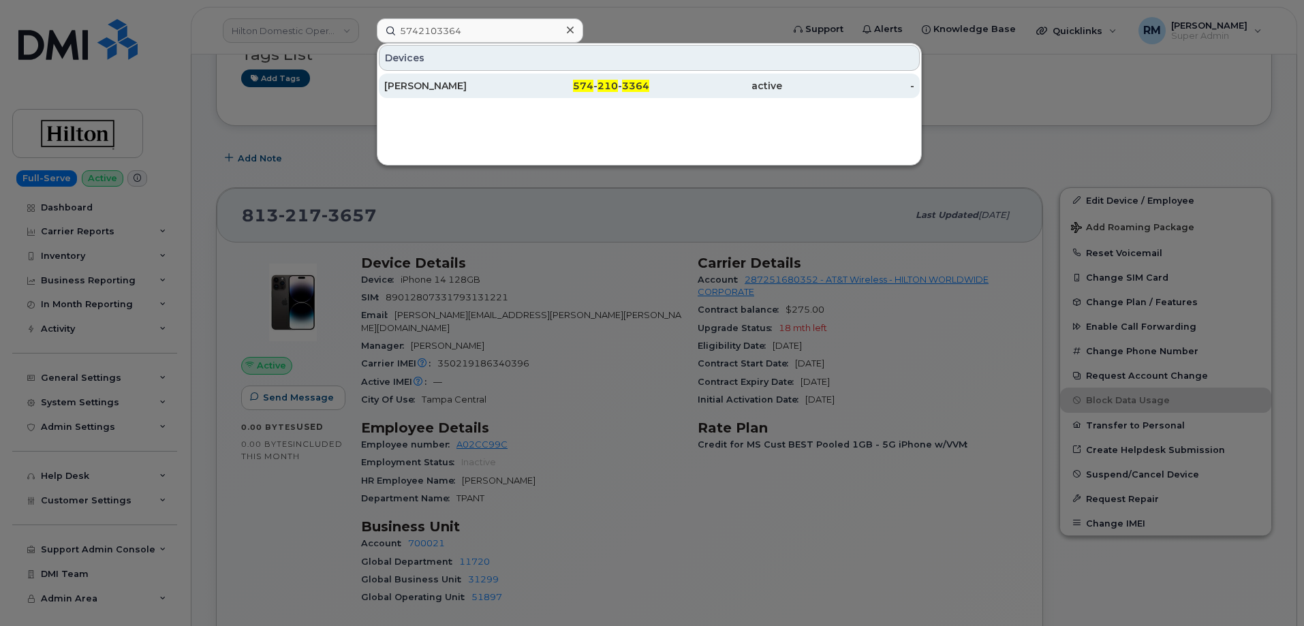
click at [466, 87] on div "[PERSON_NAME]" at bounding box center [450, 86] width 133 height 14
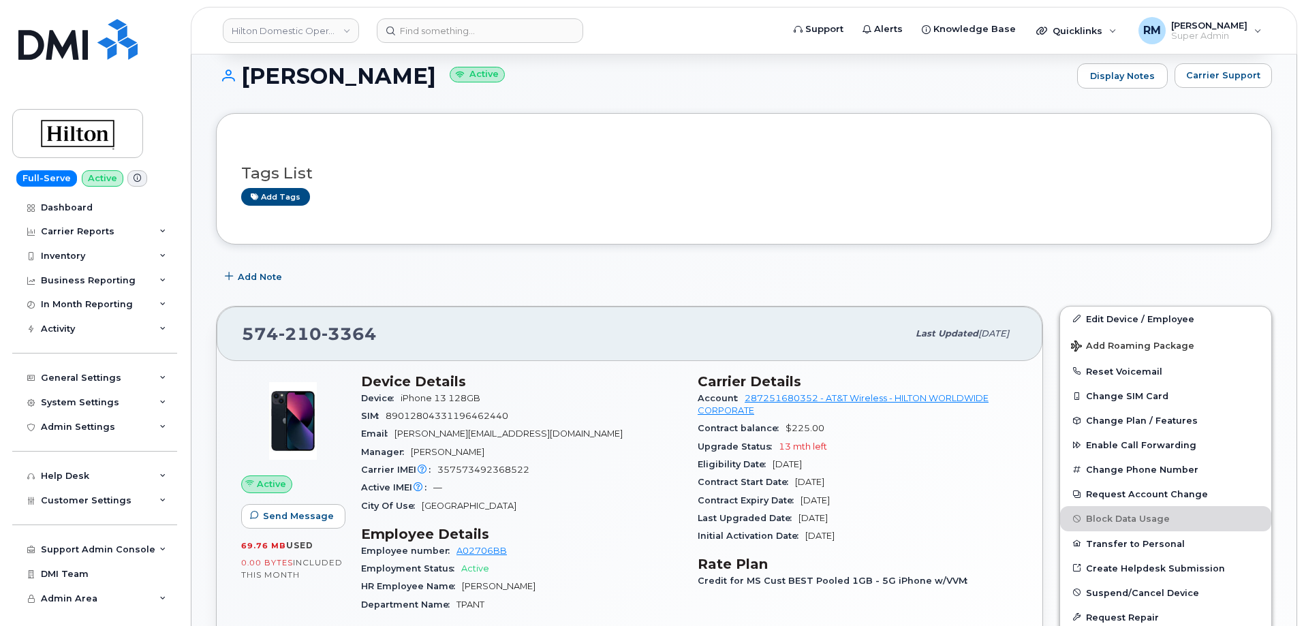
scroll to position [204, 0]
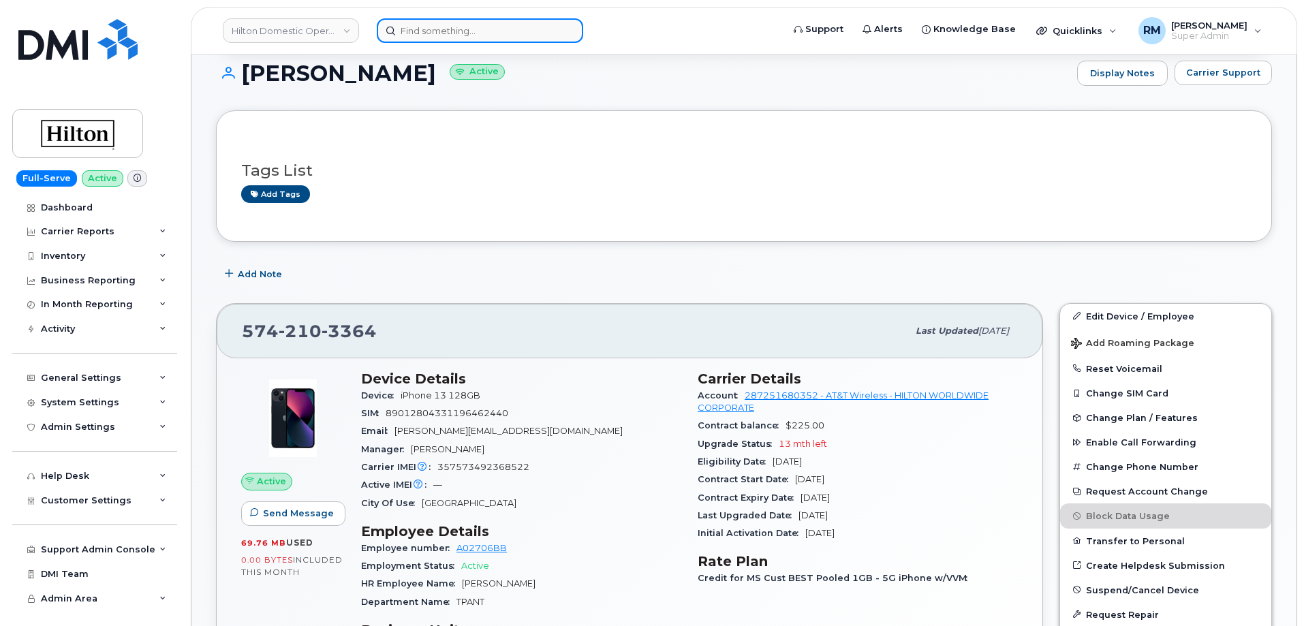
click at [475, 35] on input at bounding box center [480, 30] width 206 height 25
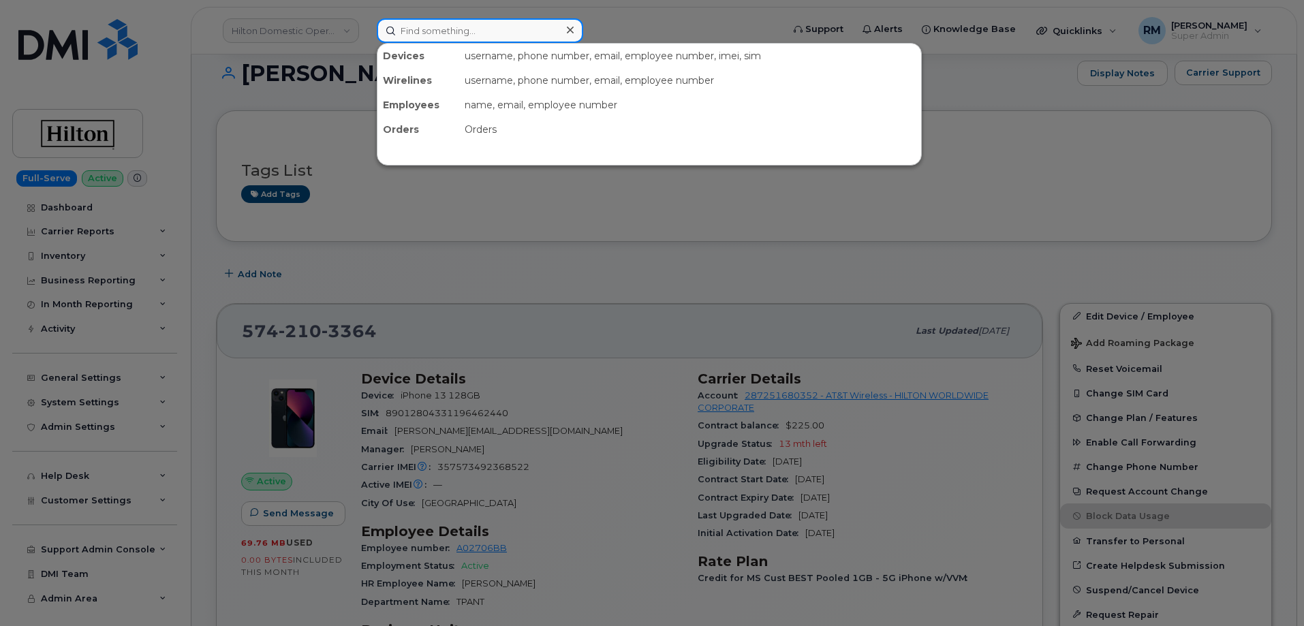
paste input "8135607523"
type input "8135607523"
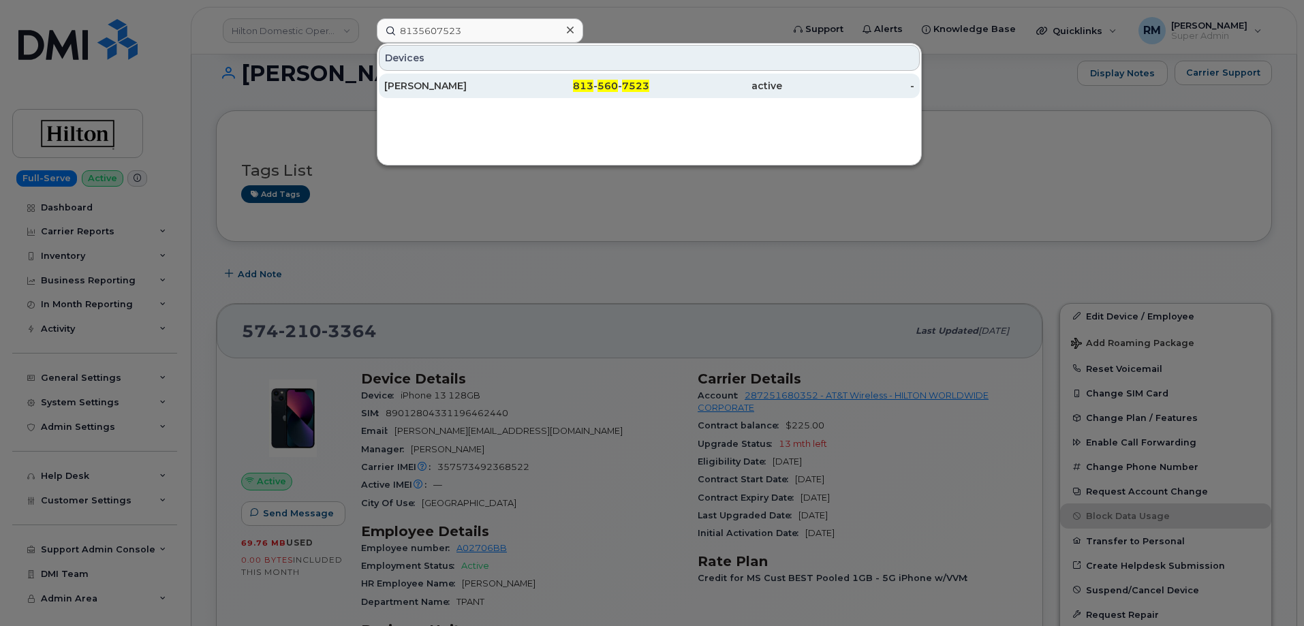
click at [497, 89] on div "COURTNEY OWENS" at bounding box center [450, 86] width 133 height 14
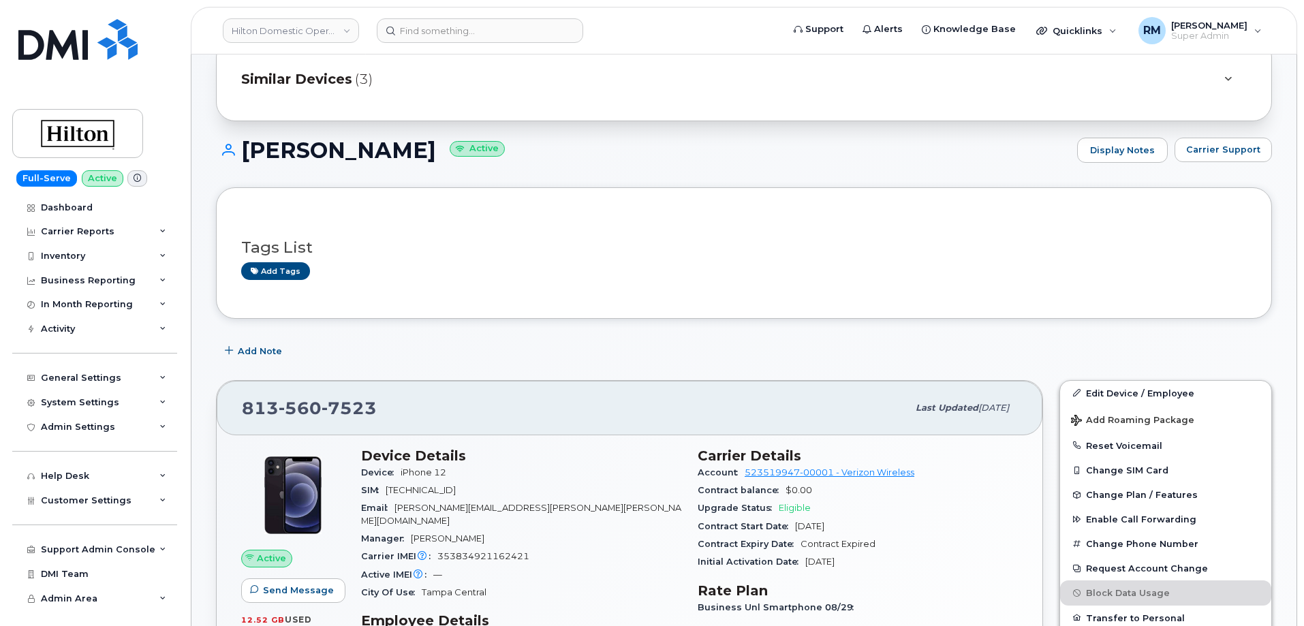
scroll to position [136, 0]
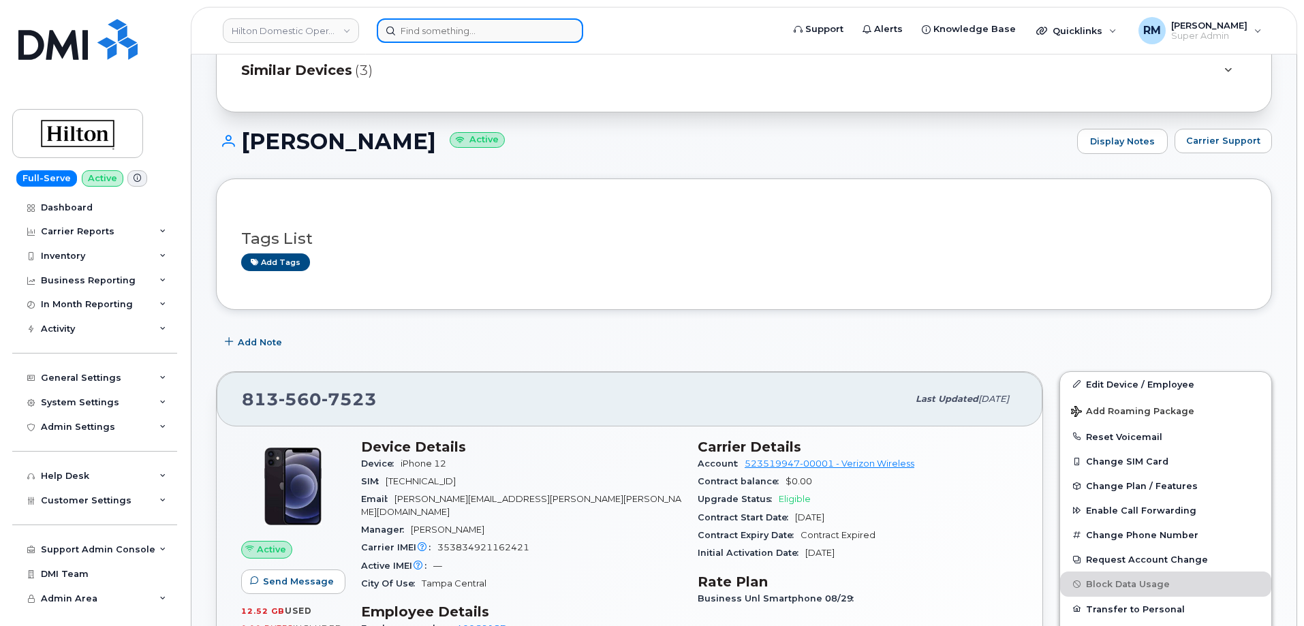
click at [442, 35] on input at bounding box center [480, 30] width 206 height 25
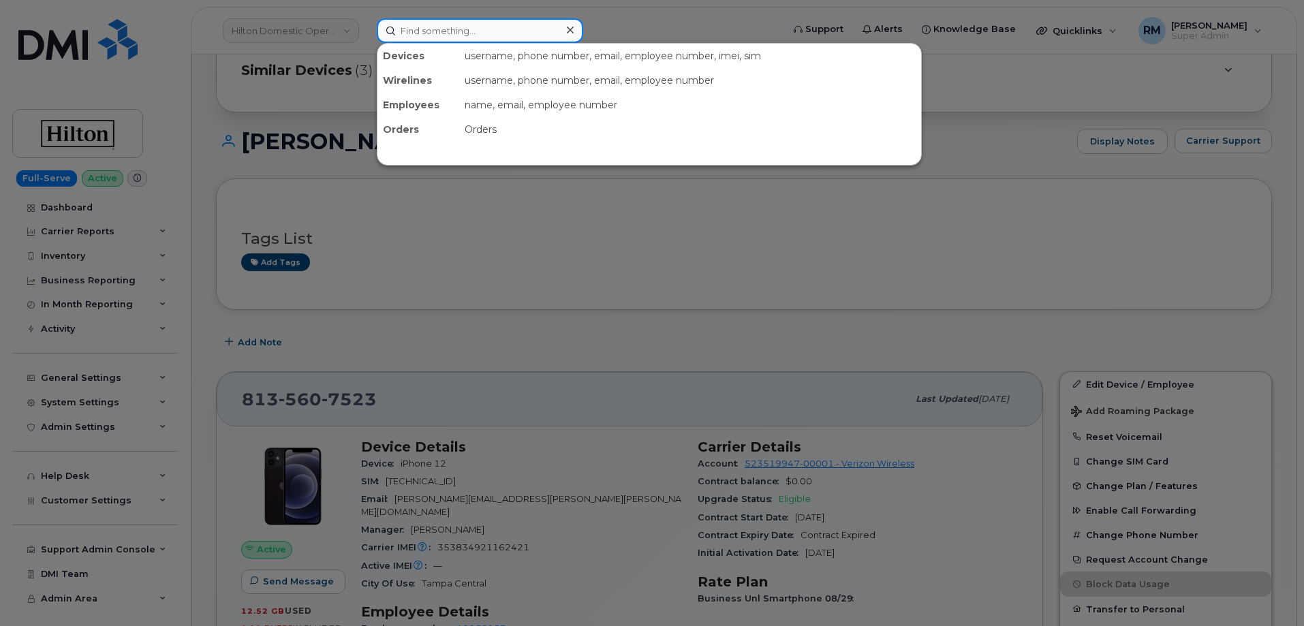
paste input "6892387571"
type input "6892387571"
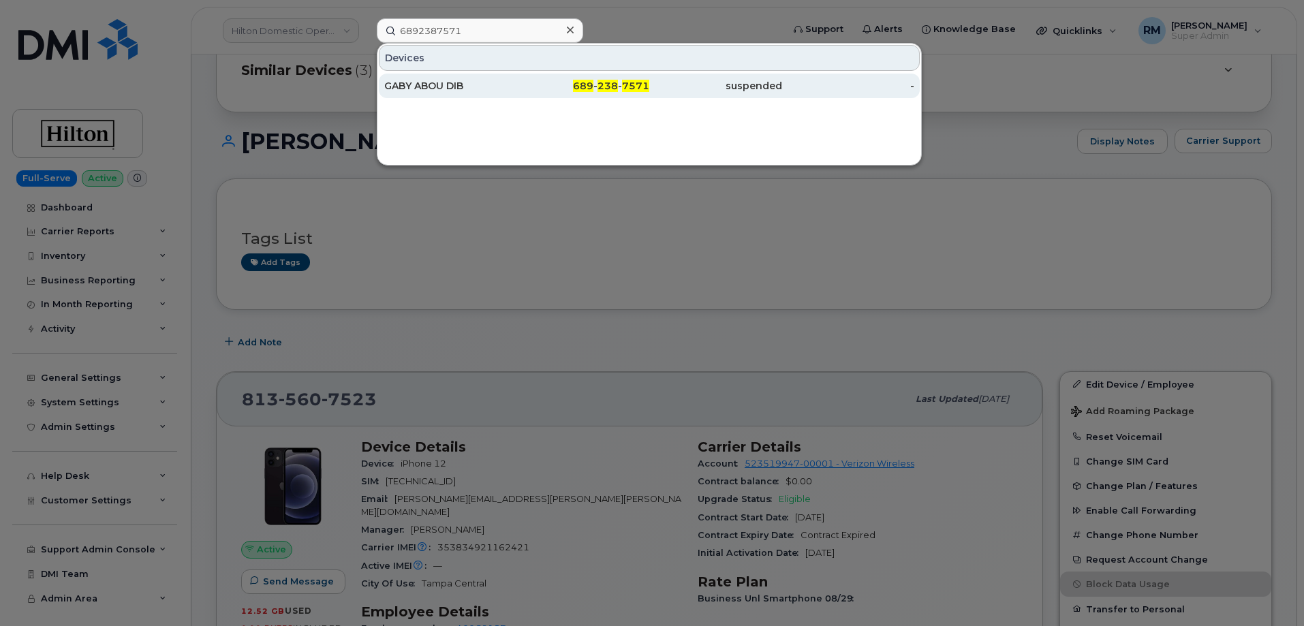
click at [449, 81] on div "GABY ABOU DIB" at bounding box center [450, 86] width 133 height 14
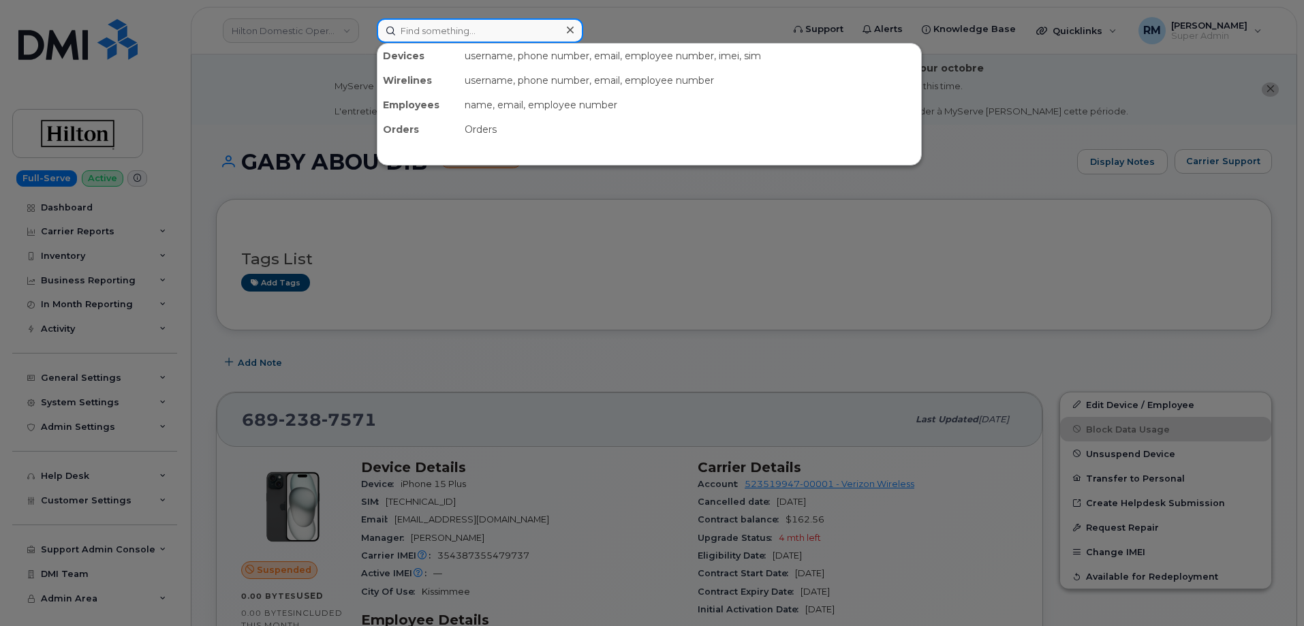
click at [424, 27] on input at bounding box center [480, 30] width 206 height 25
paste input "5713012799"
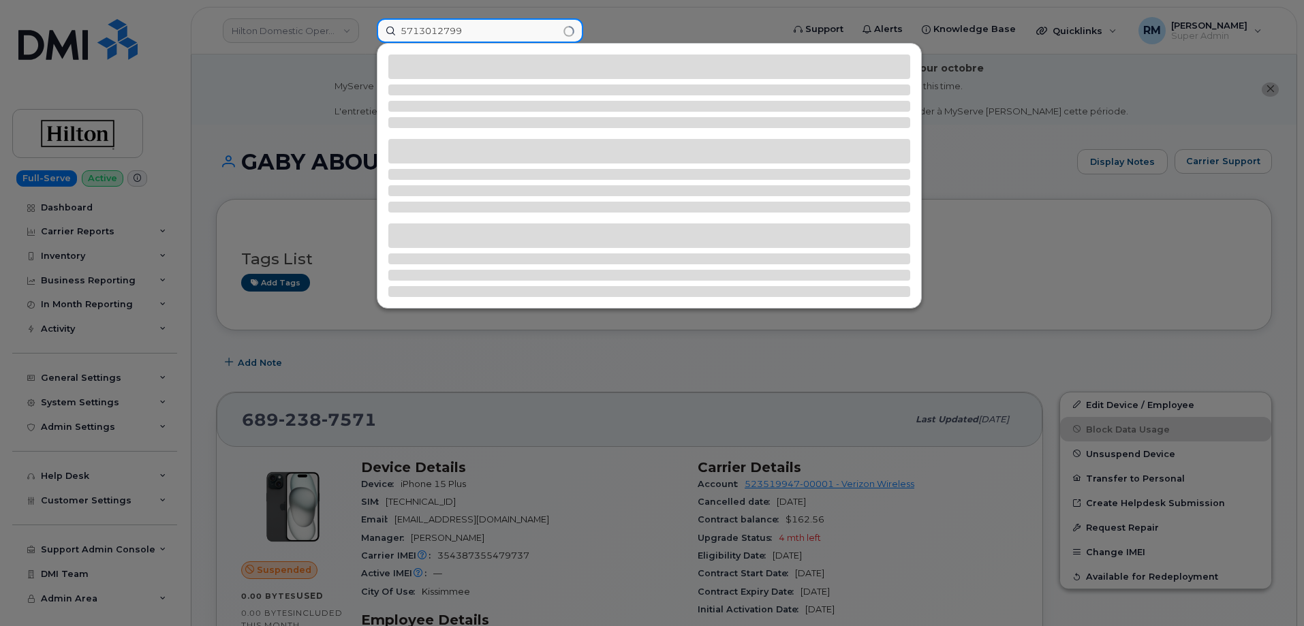
type input "5713012799"
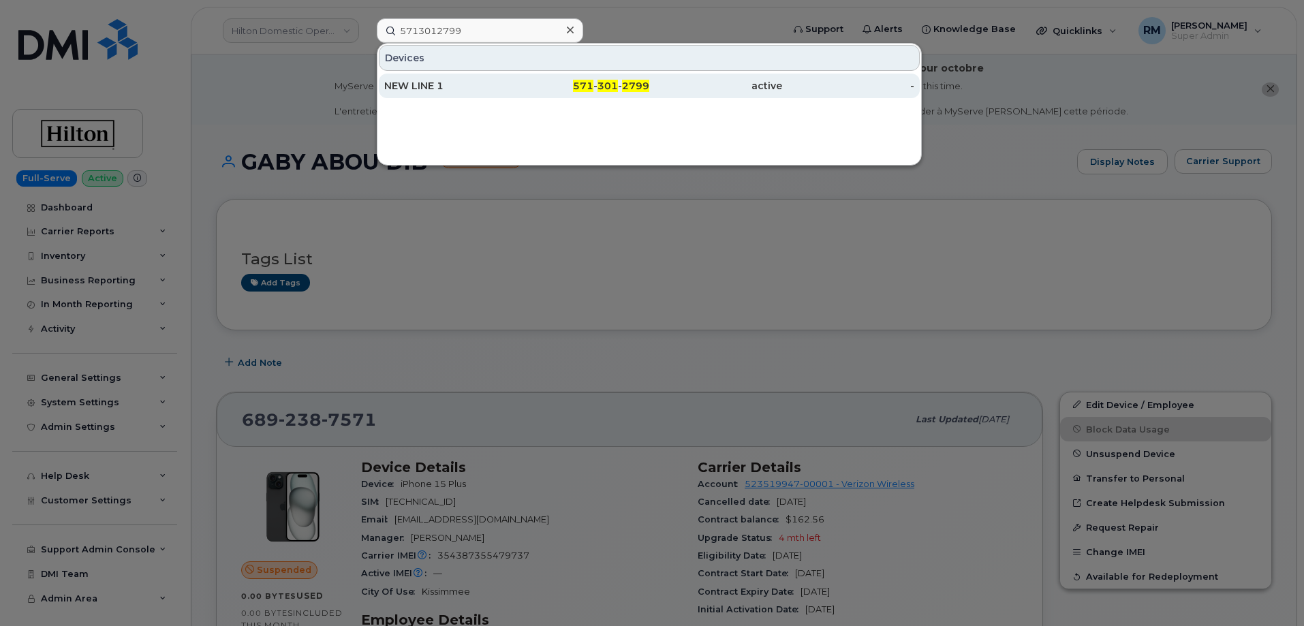
click at [461, 87] on div "NEW LINE 1" at bounding box center [450, 86] width 133 height 14
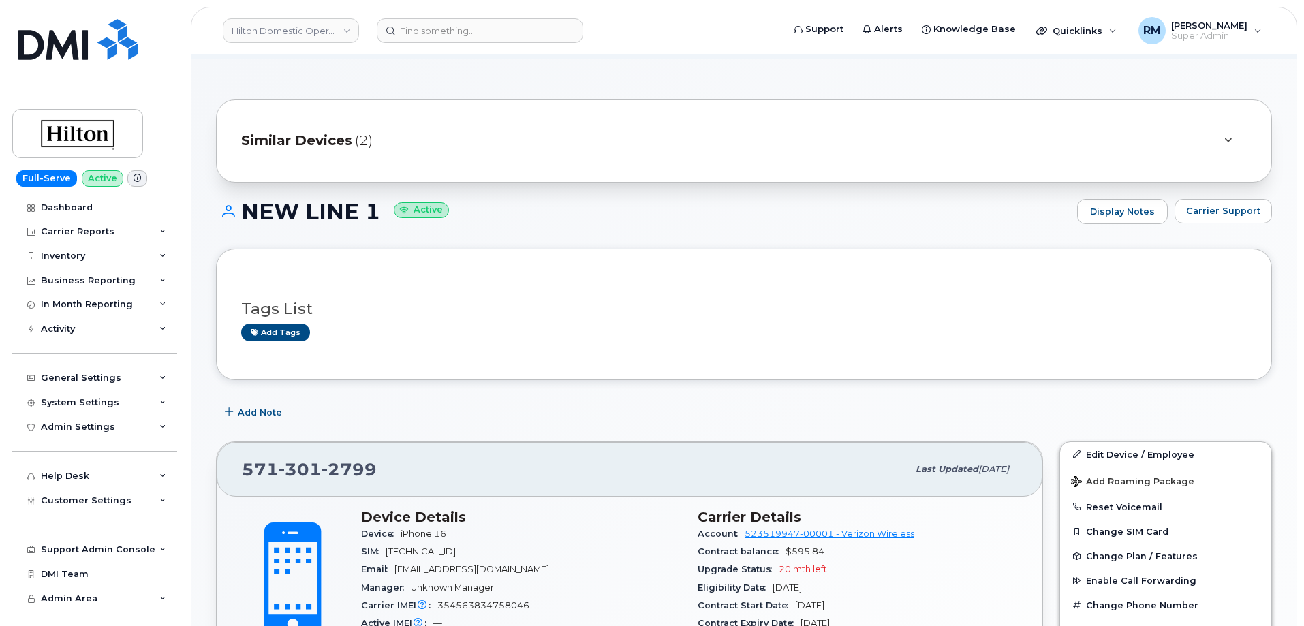
scroll to position [68, 0]
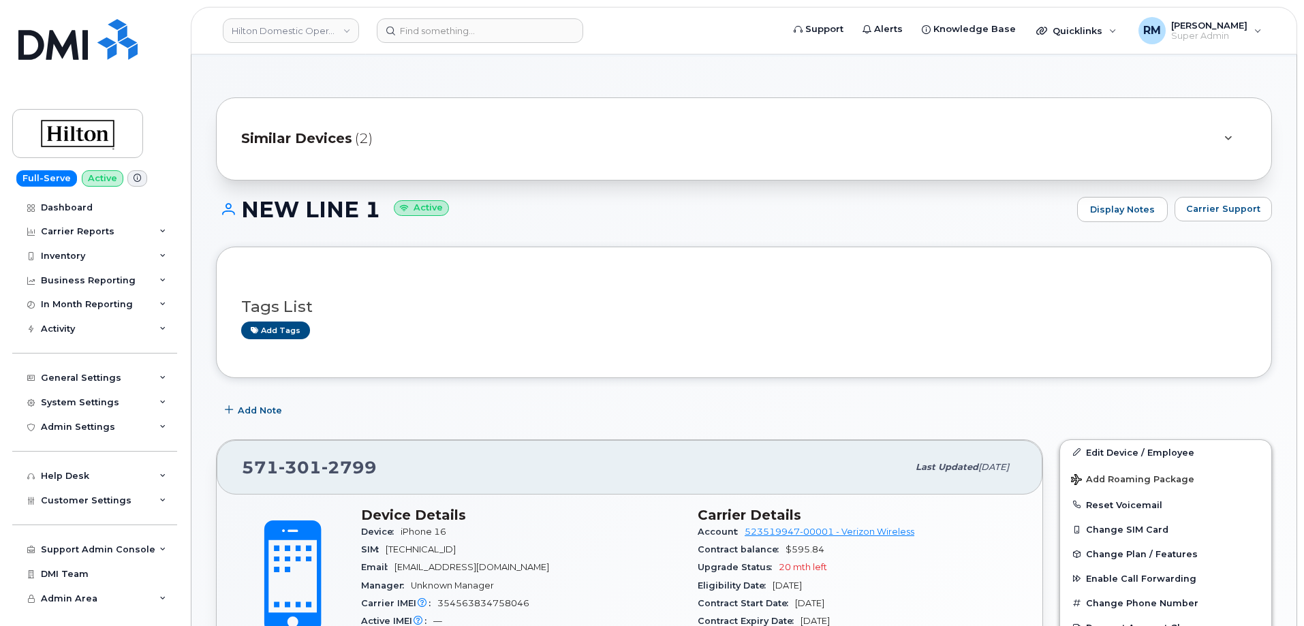
click at [439, 16] on header "Hilton Domestic Operating Company Inc Support Alerts Knowledge Base Quicklinks …" at bounding box center [744, 31] width 1107 height 48
click at [434, 35] on input at bounding box center [480, 30] width 206 height 25
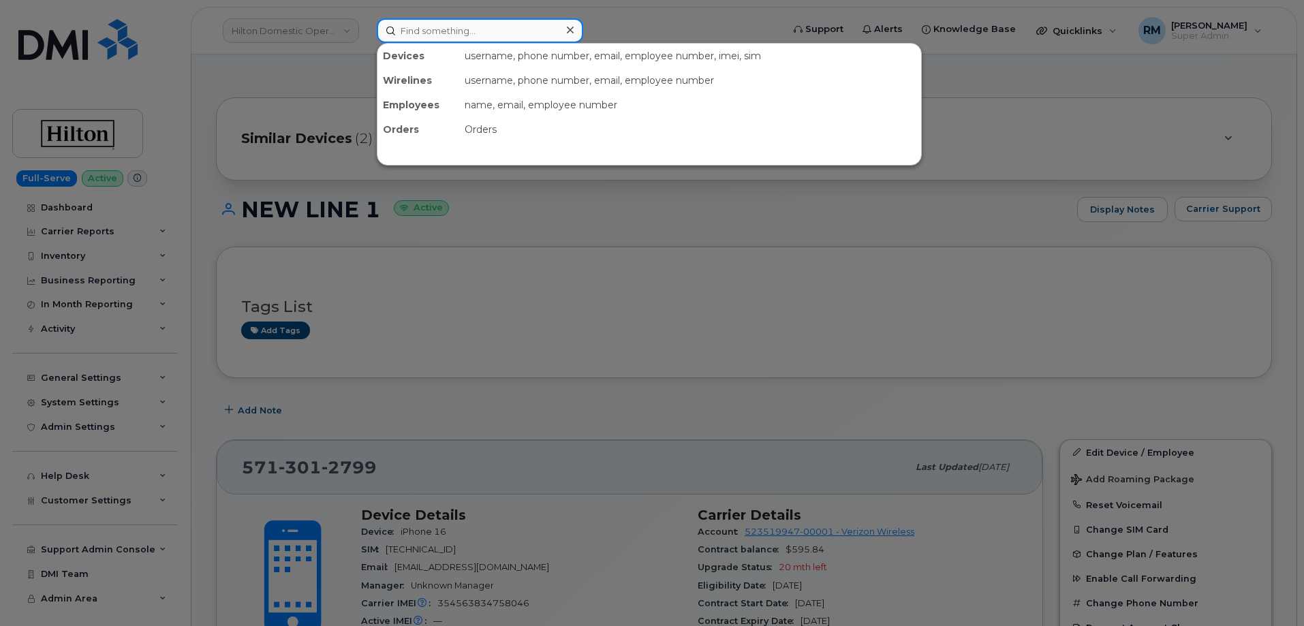
paste input "8137345603"
type input "8137345603"
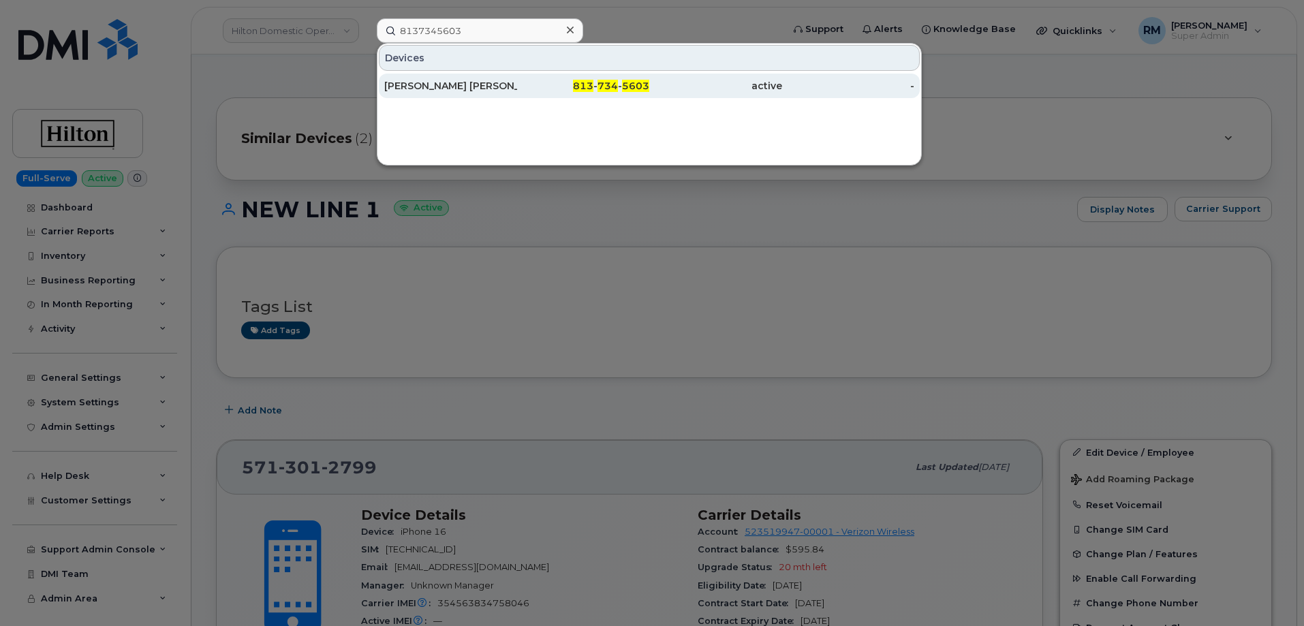
click at [495, 87] on div "[PERSON_NAME] [PERSON_NAME]" at bounding box center [450, 86] width 133 height 14
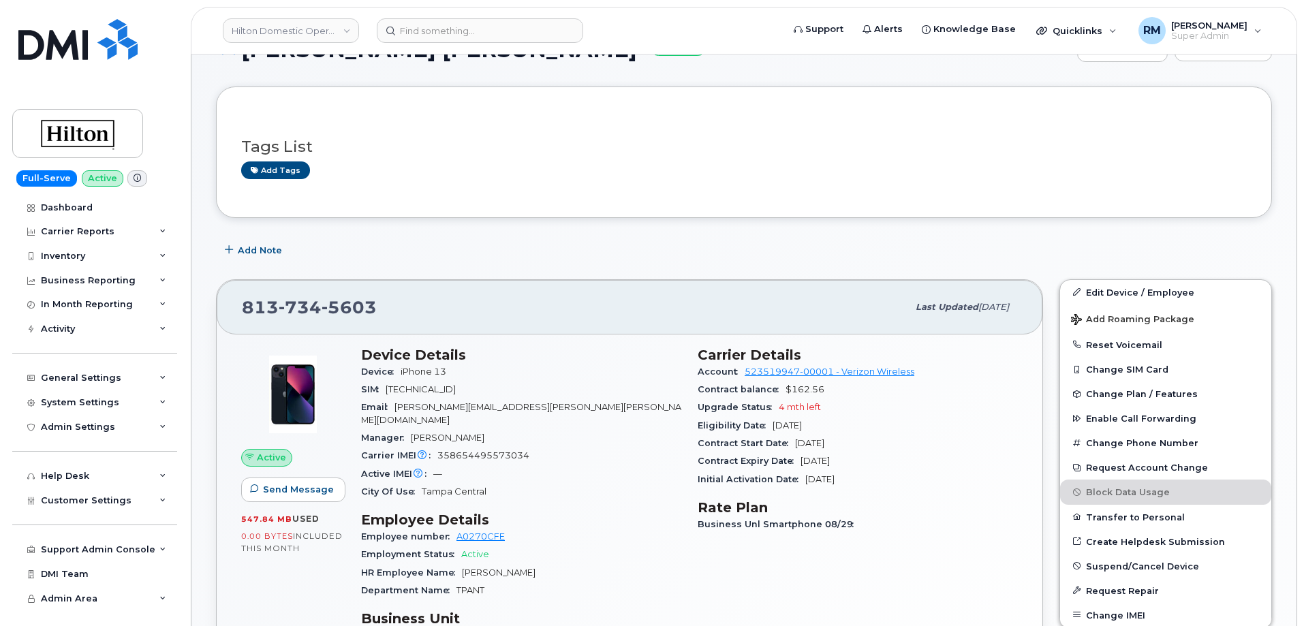
scroll to position [204, 0]
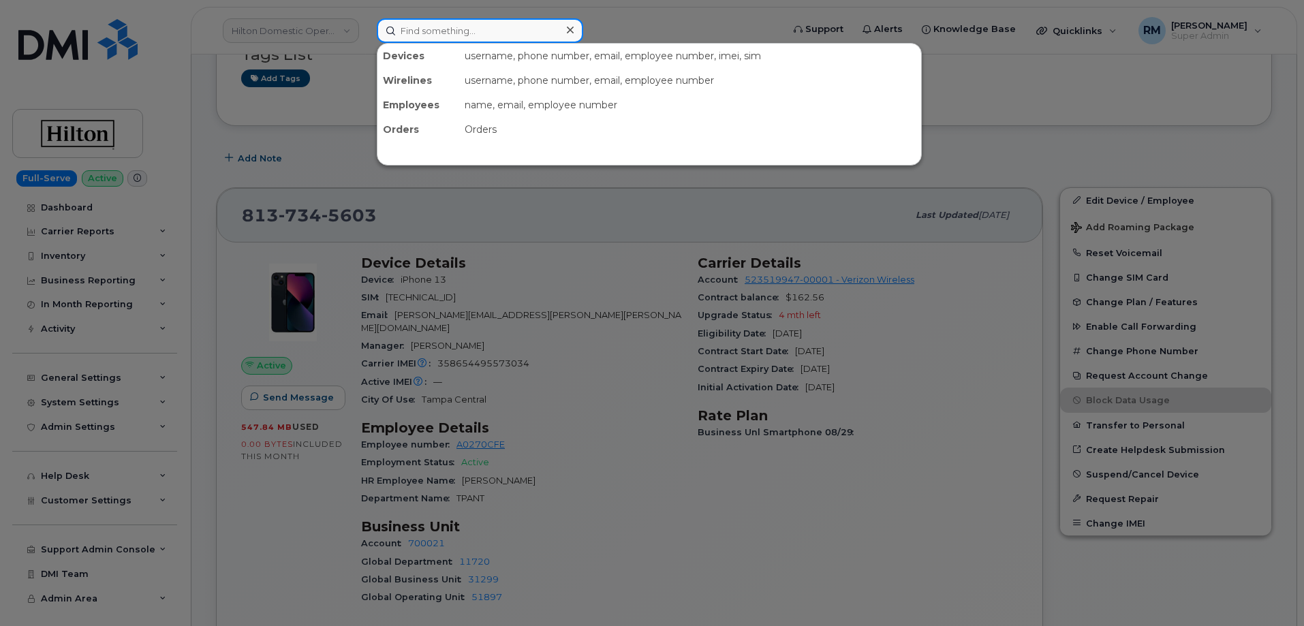
click at [441, 35] on input at bounding box center [480, 30] width 206 height 25
paste input "7272002762"
type input "7272002762"
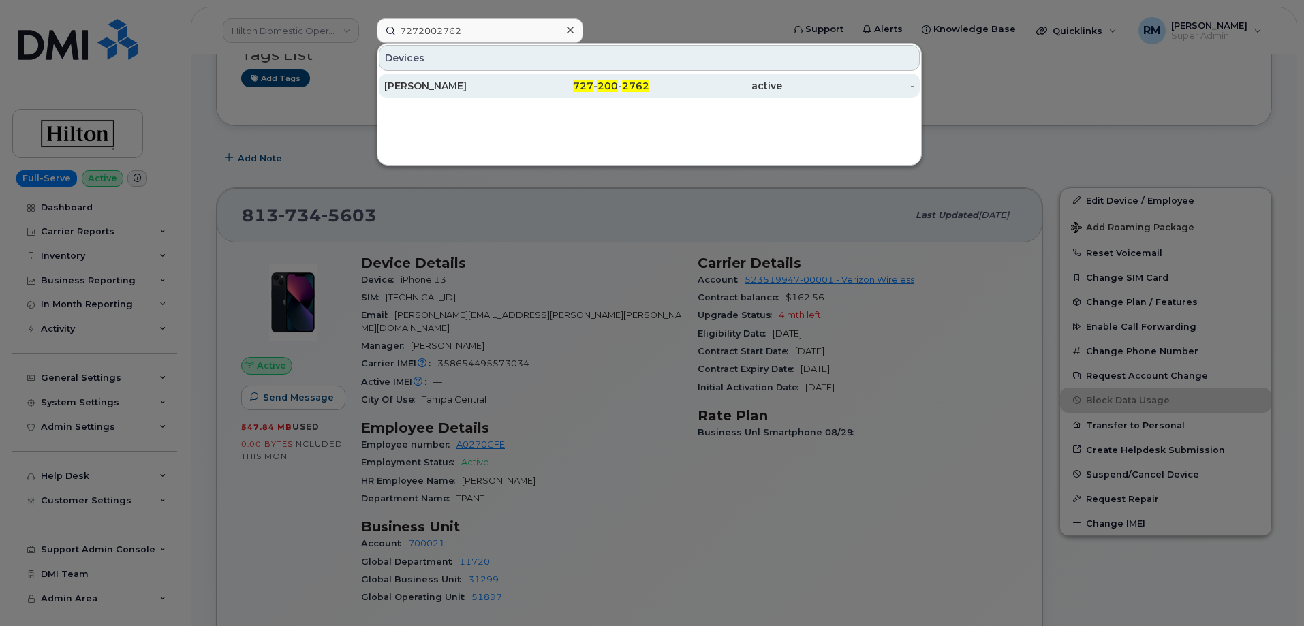
click at [451, 91] on div "[PERSON_NAME]" at bounding box center [450, 86] width 133 height 14
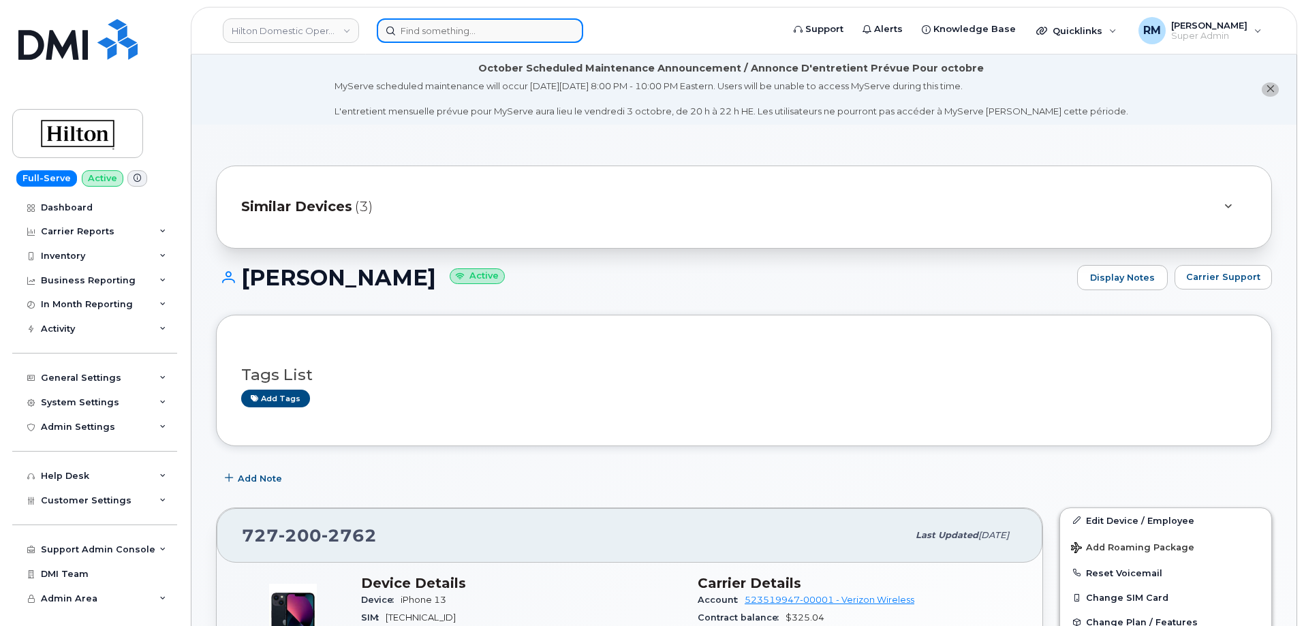
click at [441, 38] on input at bounding box center [480, 30] width 206 height 25
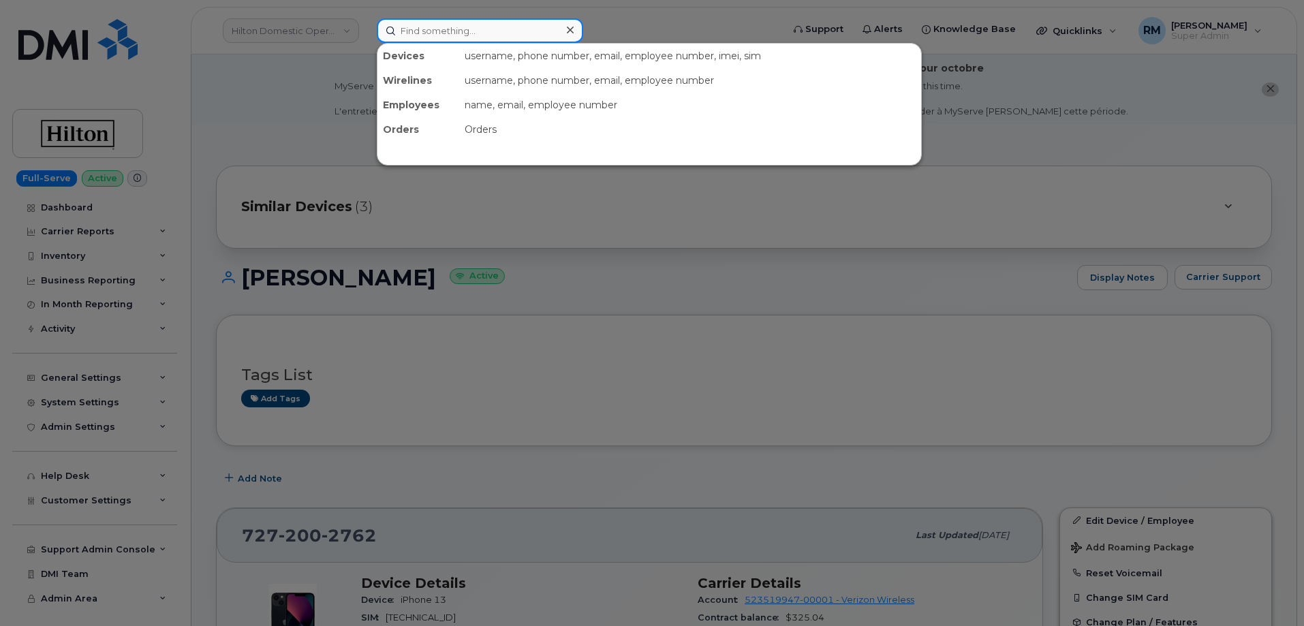
paste input "8137318047"
type input "8137318047"
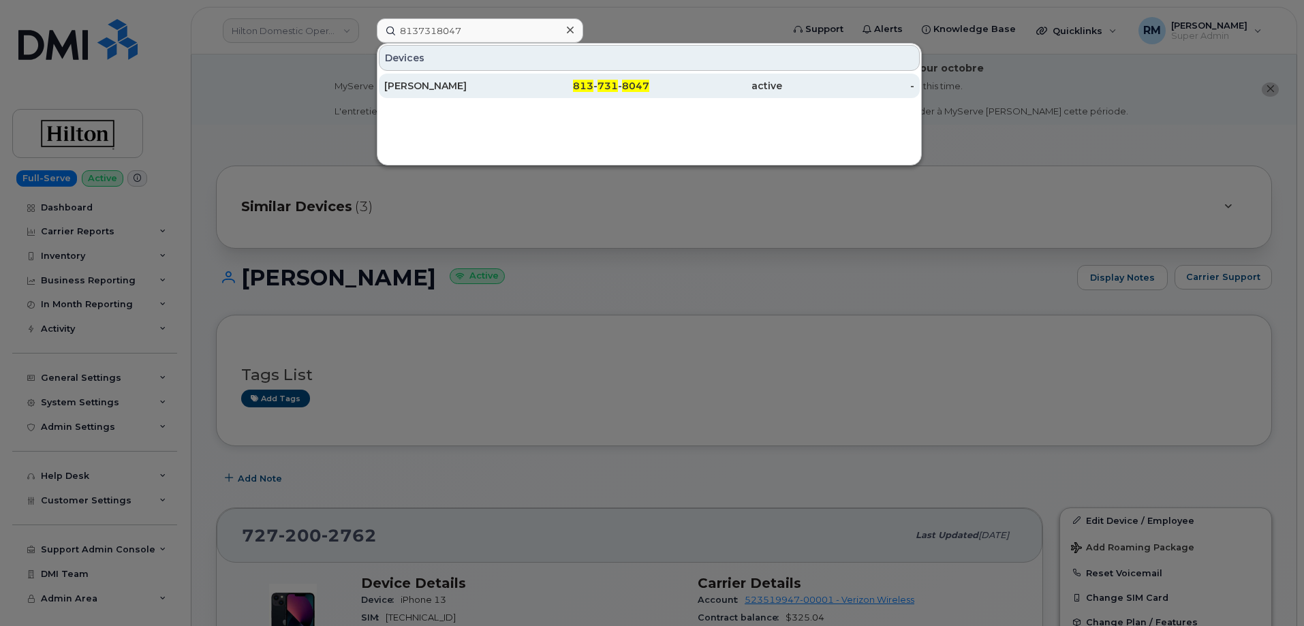
click at [478, 83] on div "[PERSON_NAME]" at bounding box center [450, 86] width 133 height 14
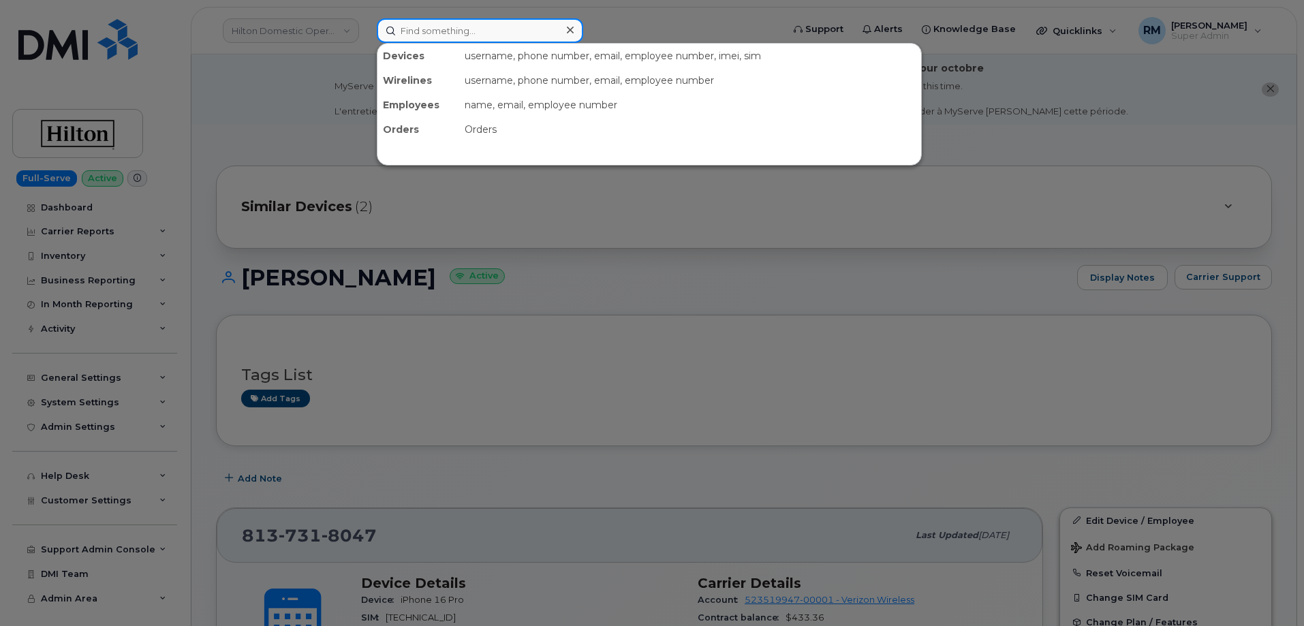
click at [418, 25] on input at bounding box center [480, 30] width 206 height 25
paste input "8135996688"
type input "8135996688"
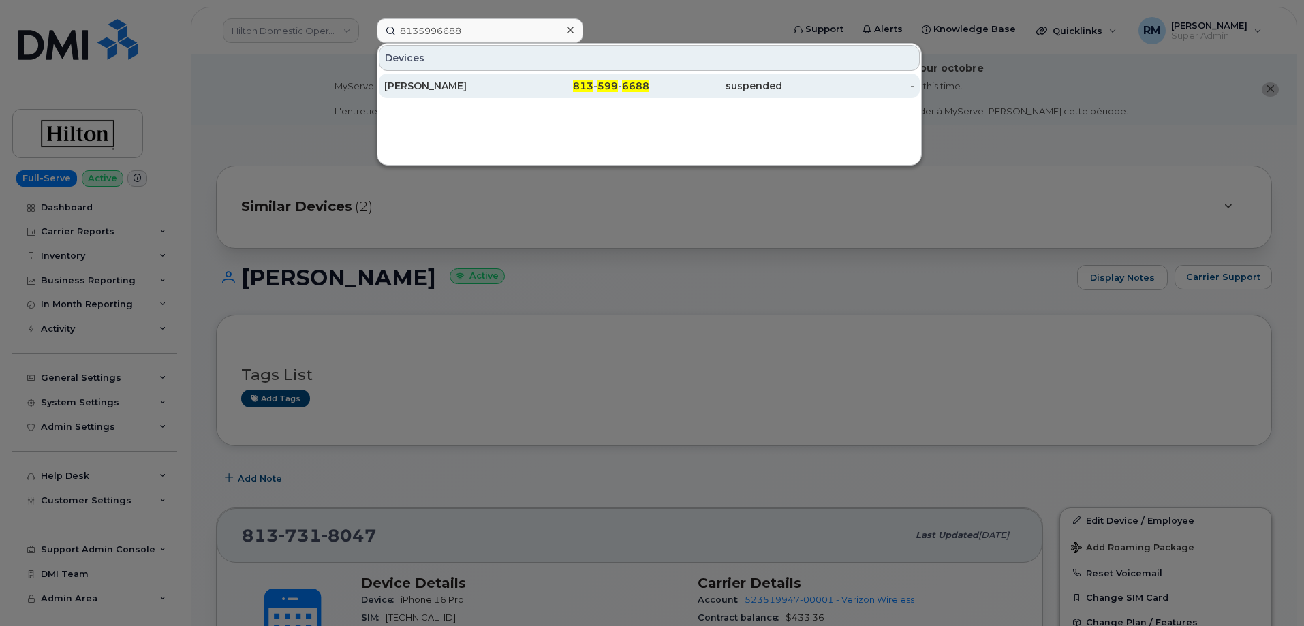
click at [497, 96] on div "[PERSON_NAME]" at bounding box center [450, 86] width 133 height 25
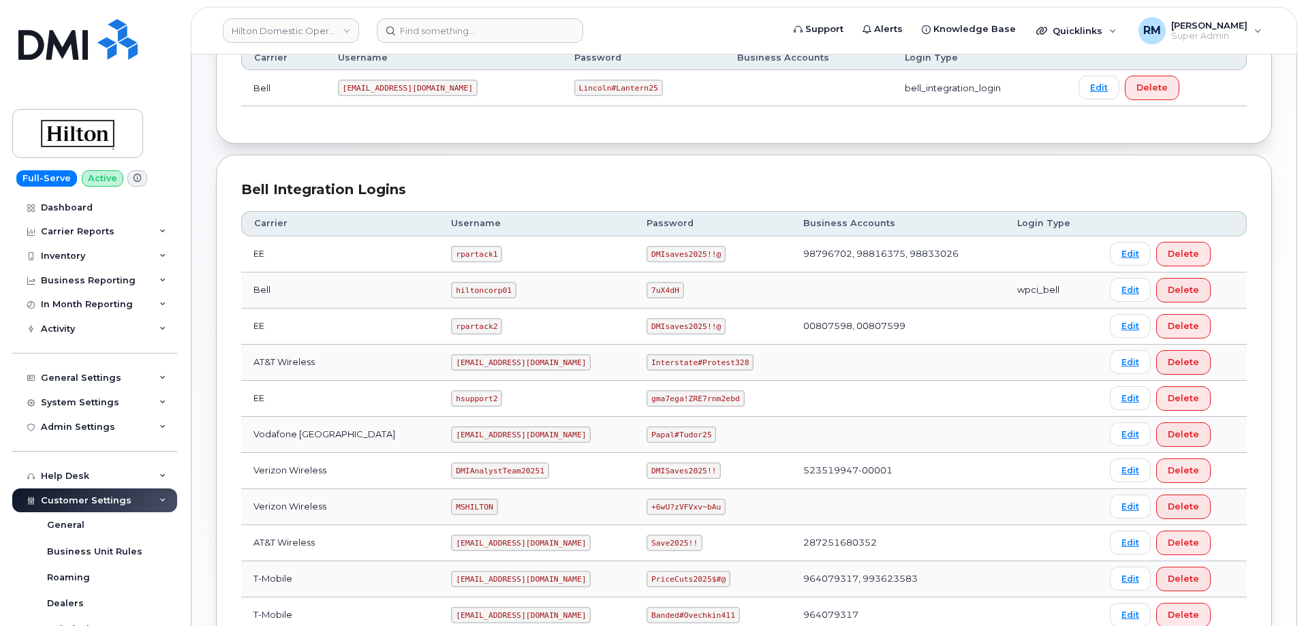
scroll to position [341, 0]
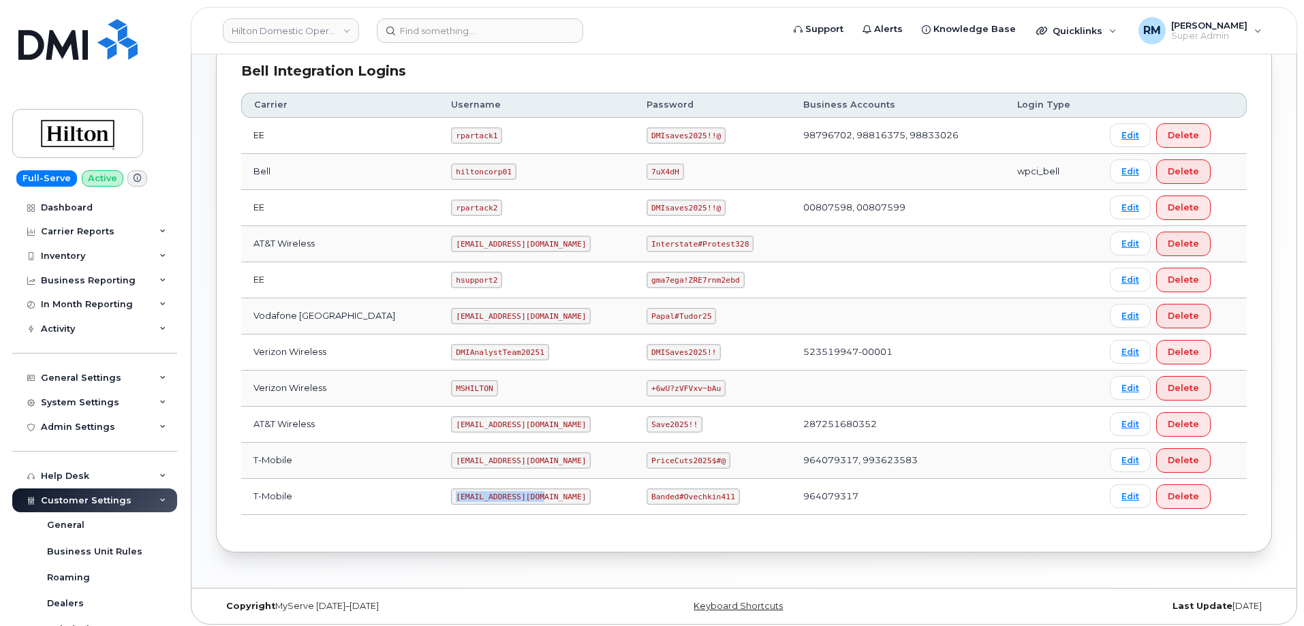
drag, startPoint x: 436, startPoint y: 496, endPoint x: 523, endPoint y: 492, distance: 87.3
click at [521, 499] on code "[EMAIL_ADDRESS][DOMAIN_NAME]" at bounding box center [521, 497] width 140 height 16
copy code "[EMAIL_ADDRESS][DOMAIN_NAME]"
drag, startPoint x: 638, startPoint y: 495, endPoint x: 724, endPoint y: 489, distance: 86.7
click at [723, 493] on td "Banded#Ovechkin411" at bounding box center [712, 497] width 157 height 36
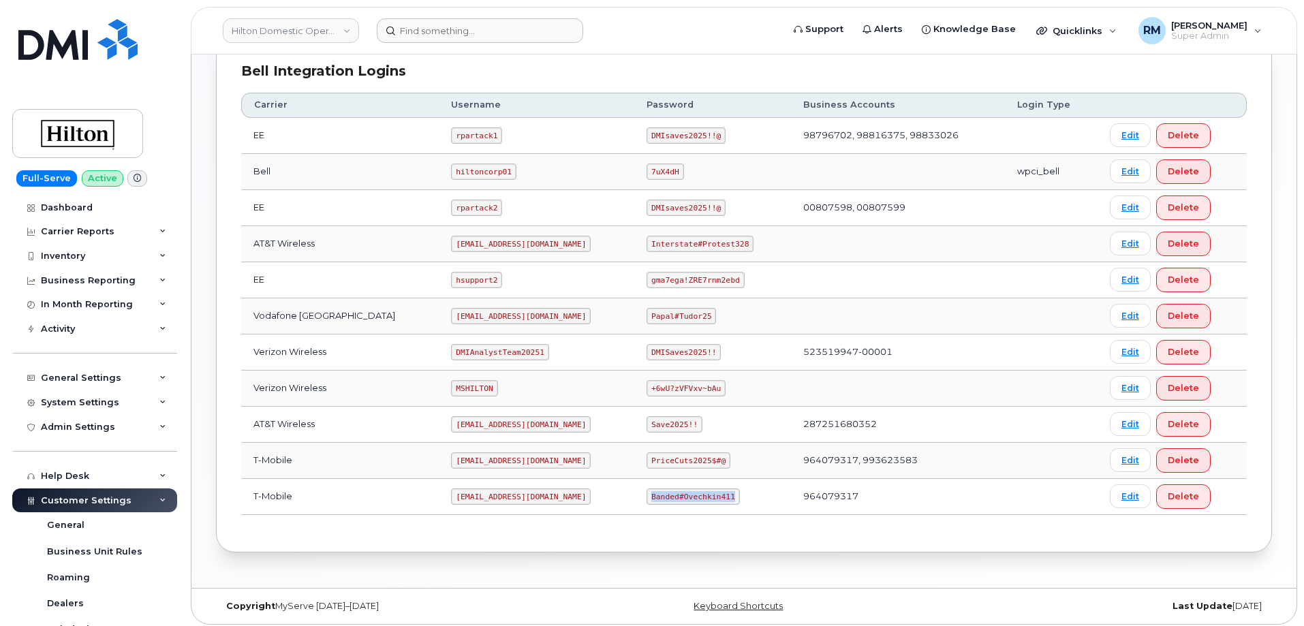
copy code "Banded#Ovechkin411"
click at [444, 27] on input at bounding box center [480, 30] width 206 height 25
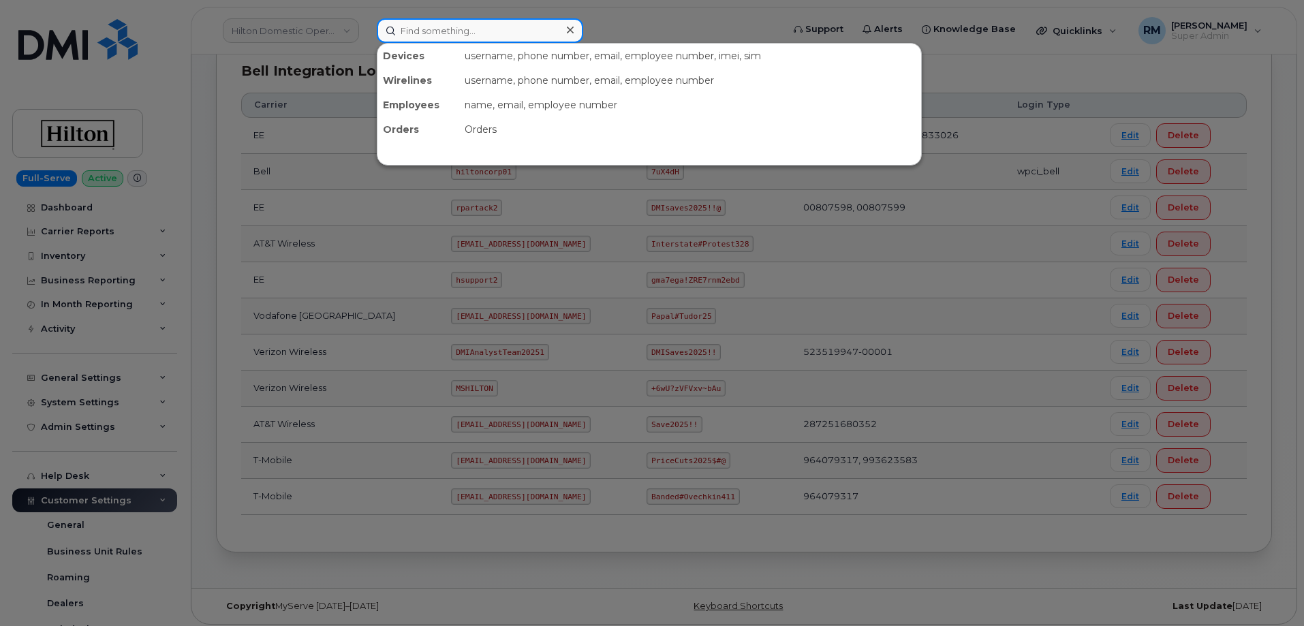
paste input "5717497992"
type input "5717497992"
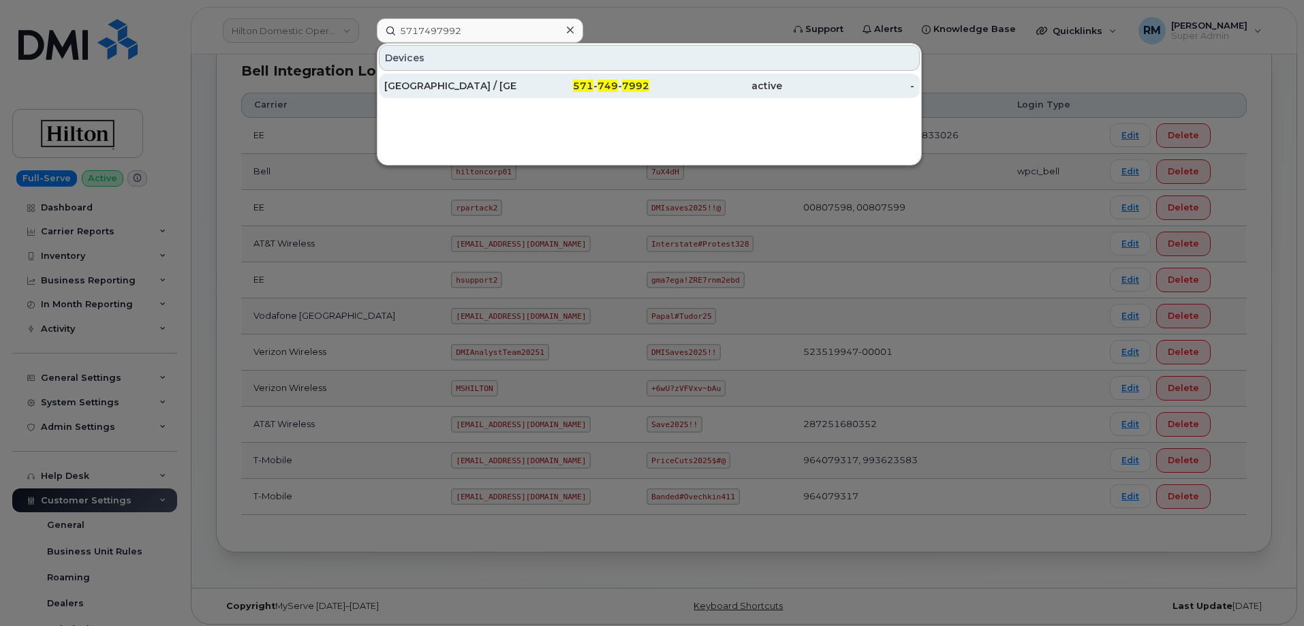
click at [452, 85] on div "DOUBLETREE HOTEL / CRYSTAL CITY" at bounding box center [450, 86] width 133 height 14
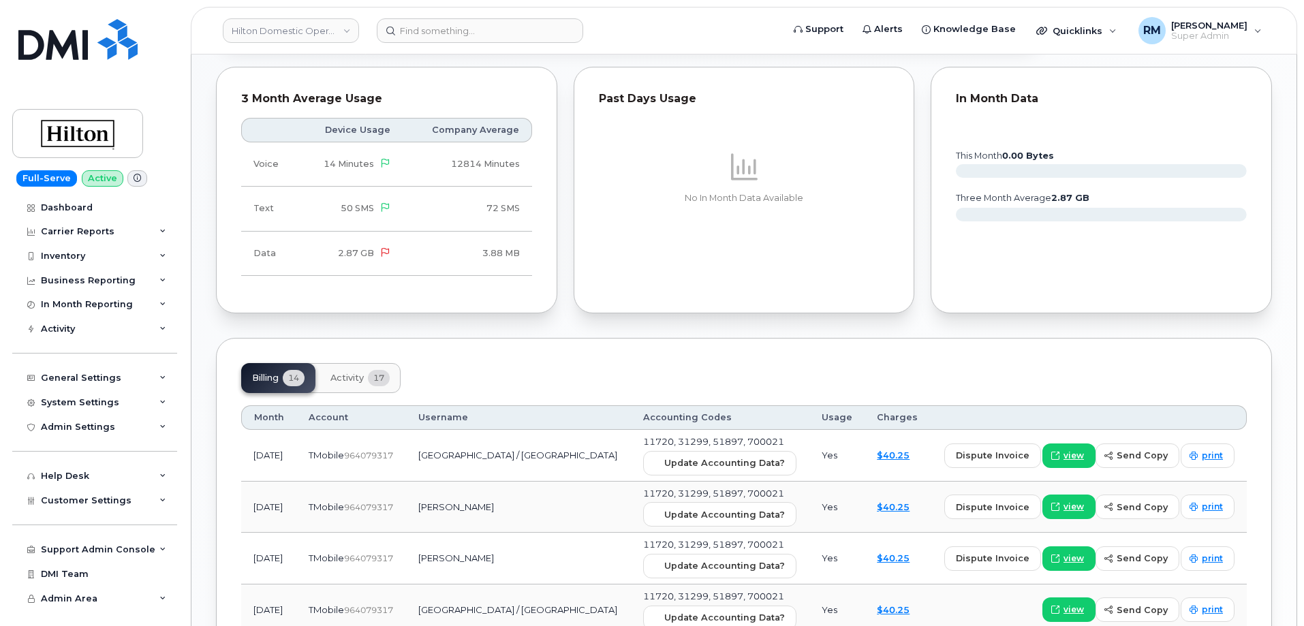
scroll to position [818, 0]
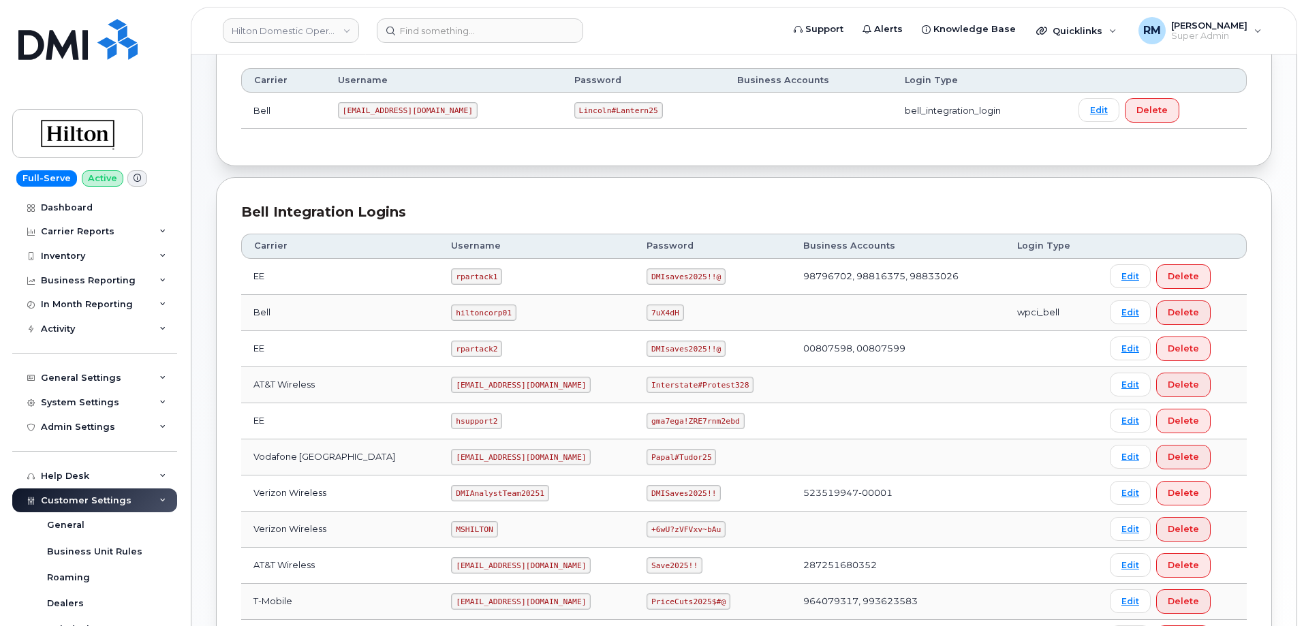
scroll to position [273, 0]
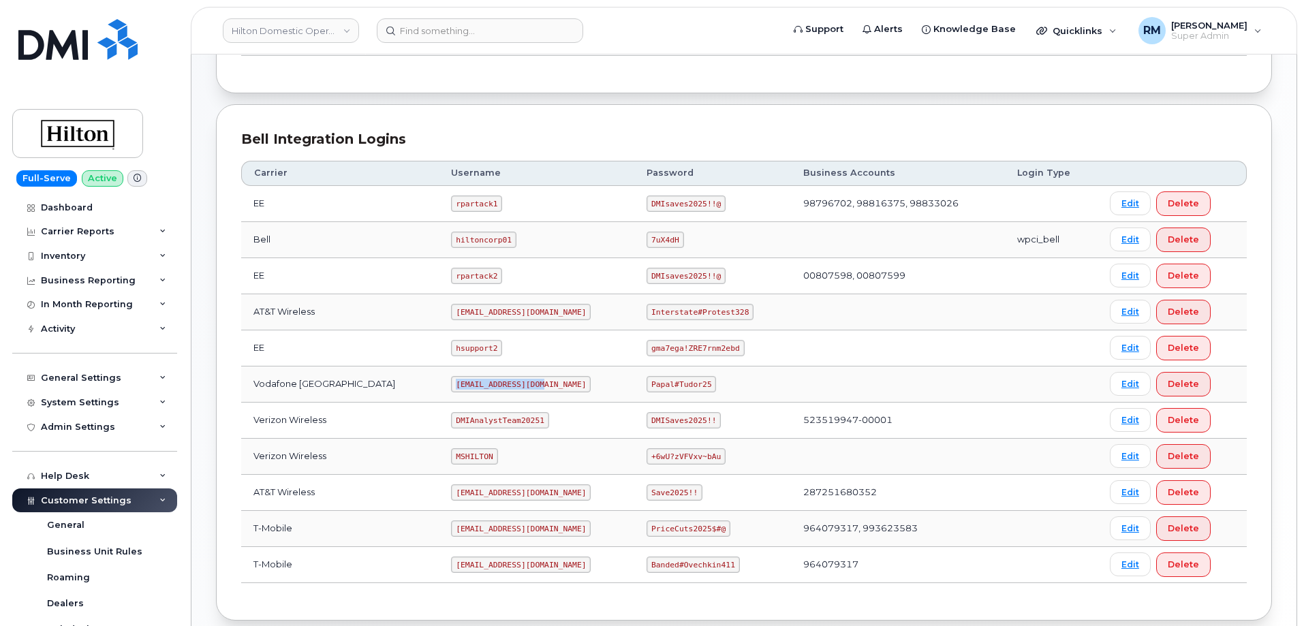
drag, startPoint x: 437, startPoint y: 385, endPoint x: 553, endPoint y: 373, distance: 117.2
click at [553, 373] on td "ms-hilton@dminc.com" at bounding box center [537, 385] width 196 height 36
copy code "ms-hilton@dminc.com"
drag, startPoint x: 638, startPoint y: 313, endPoint x: 751, endPoint y: 320, distance: 112.7
click at [751, 320] on td "Interstate#Protest328" at bounding box center [712, 312] width 157 height 36
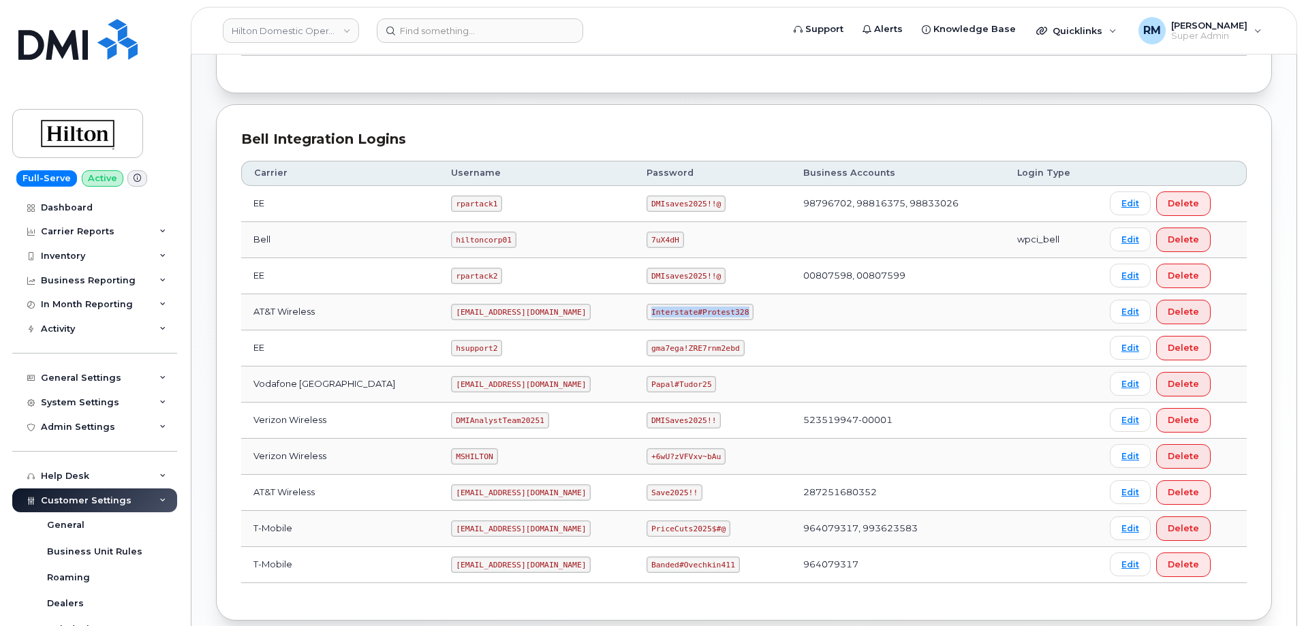
copy code "Interstate#Protest328"
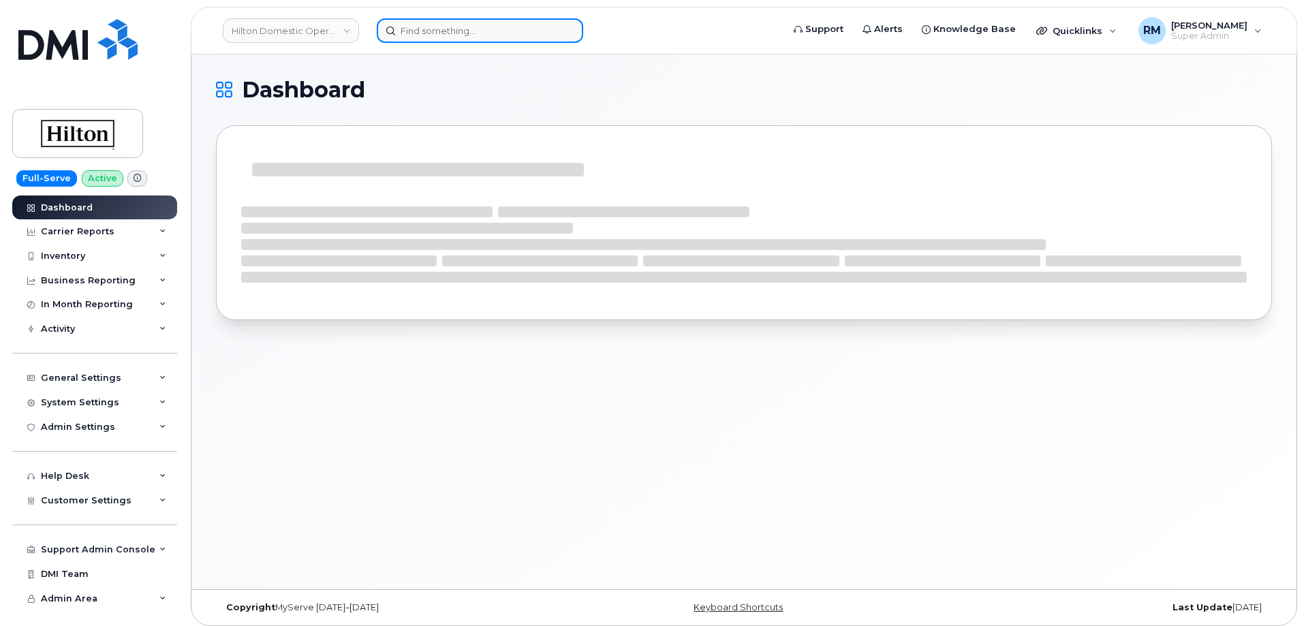
click at [424, 30] on input at bounding box center [480, 30] width 206 height 25
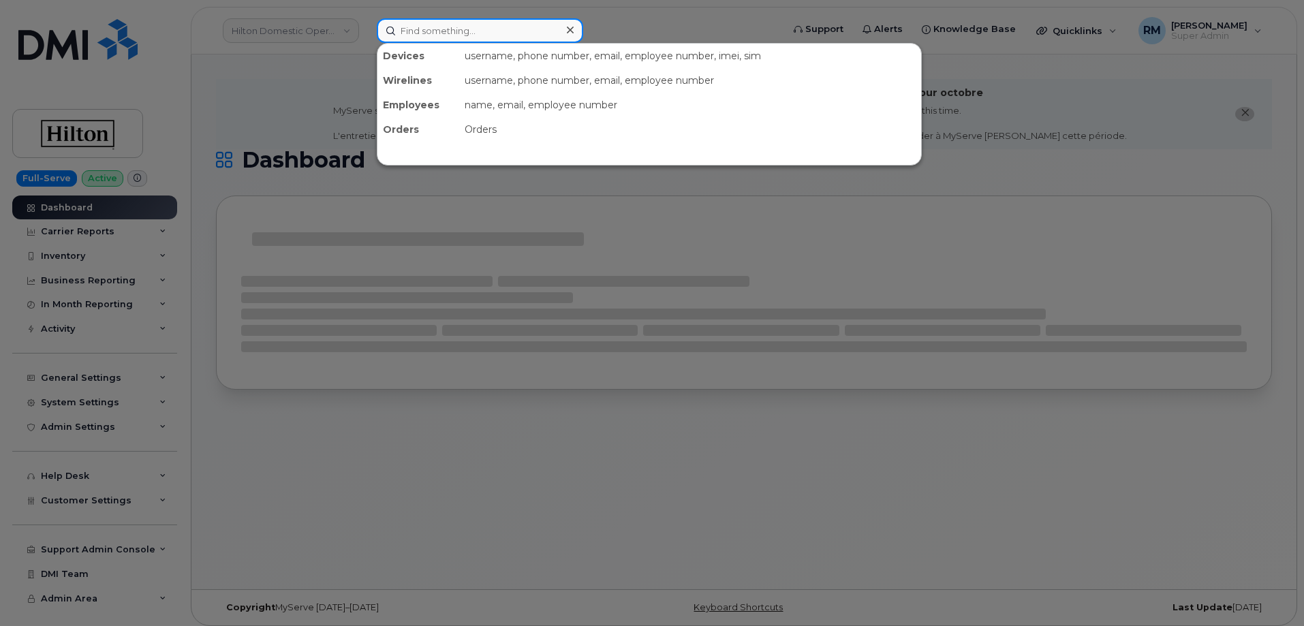
paste input "5717497992"
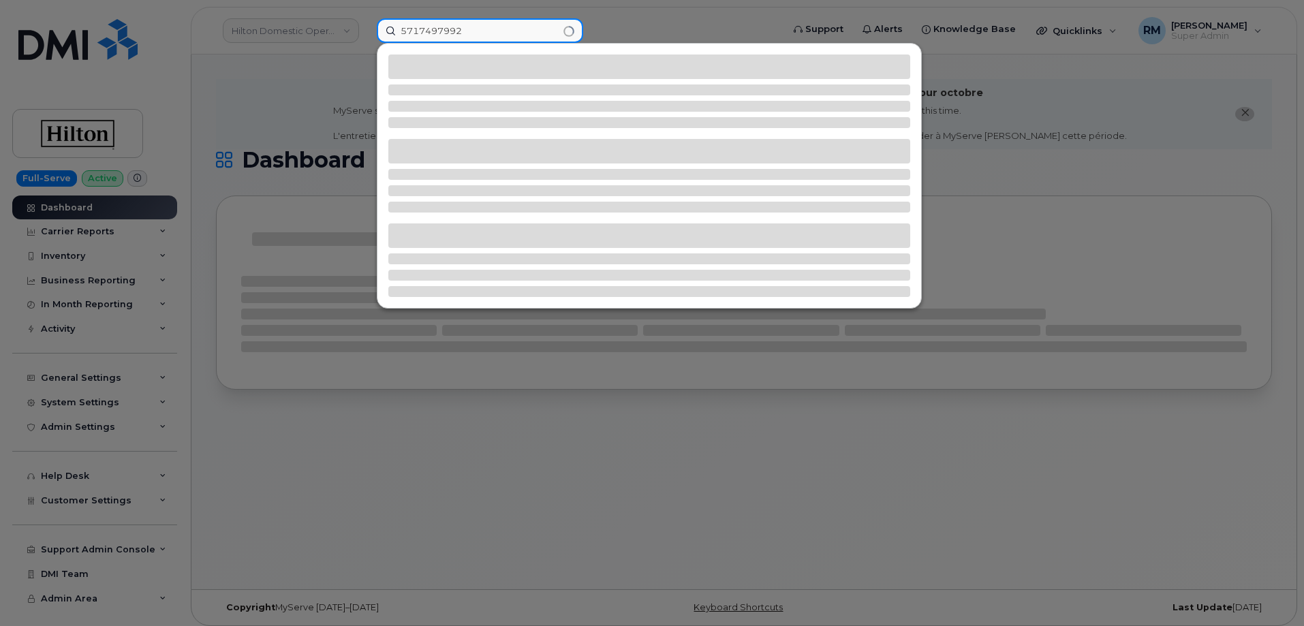
type input "5717497992"
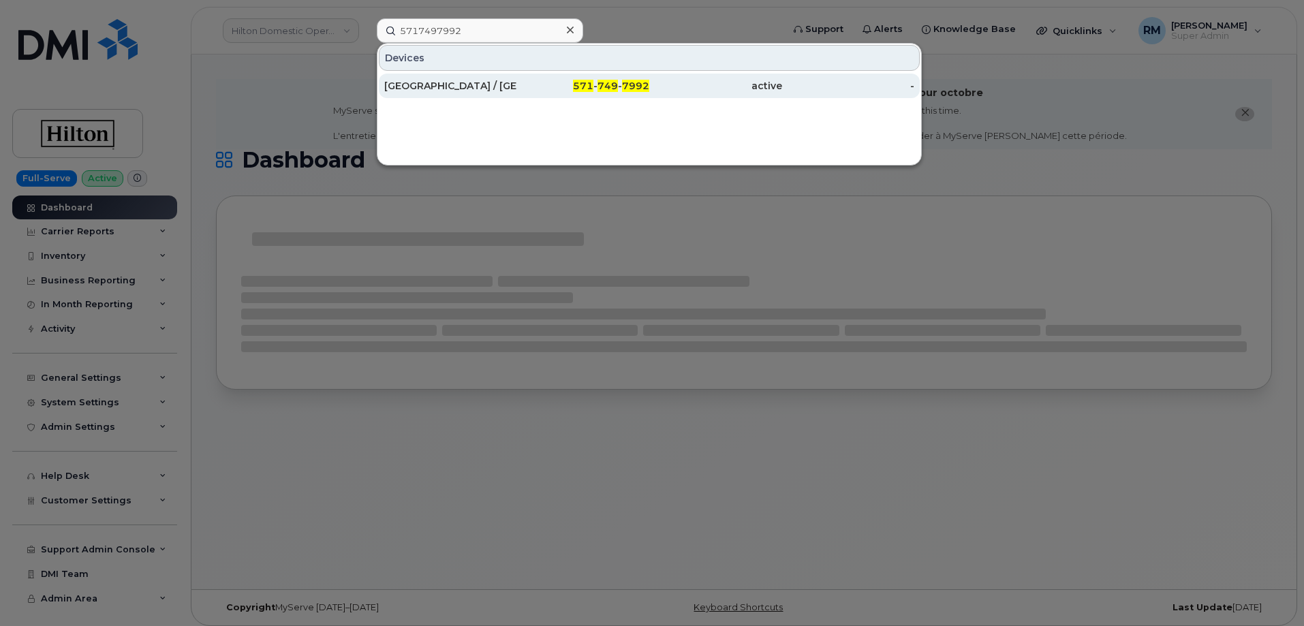
click at [455, 82] on div "DOUBLETREE HOTEL / CRYSTAL CITY" at bounding box center [450, 86] width 133 height 14
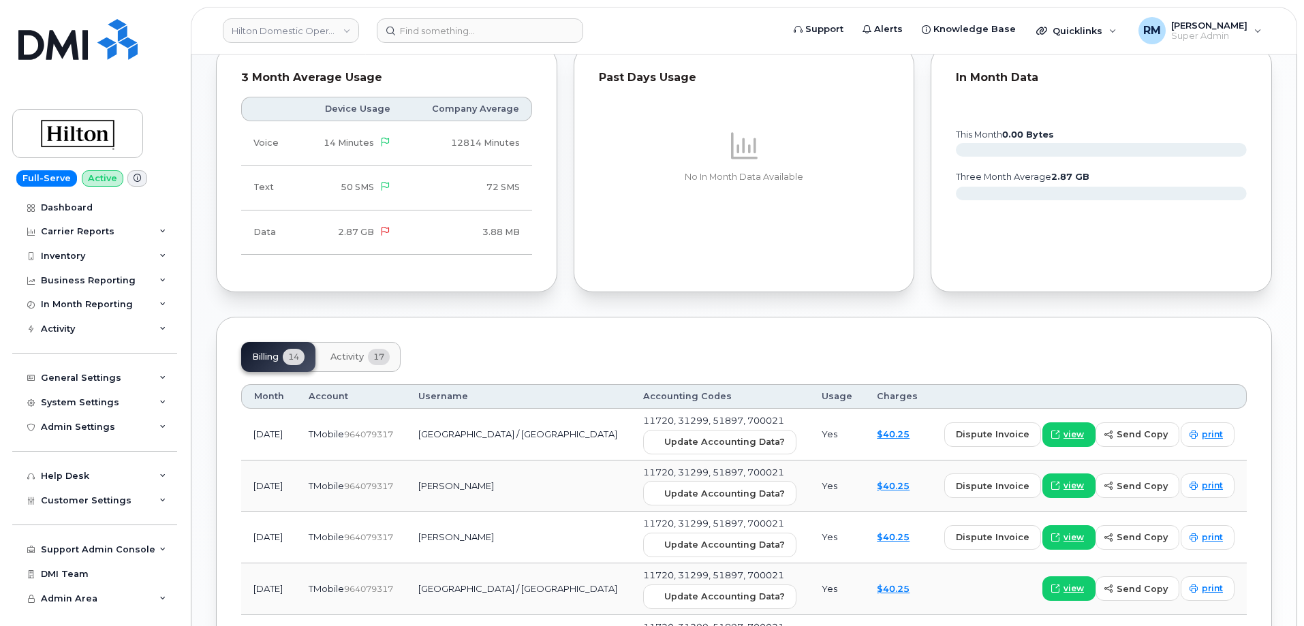
scroll to position [886, 0]
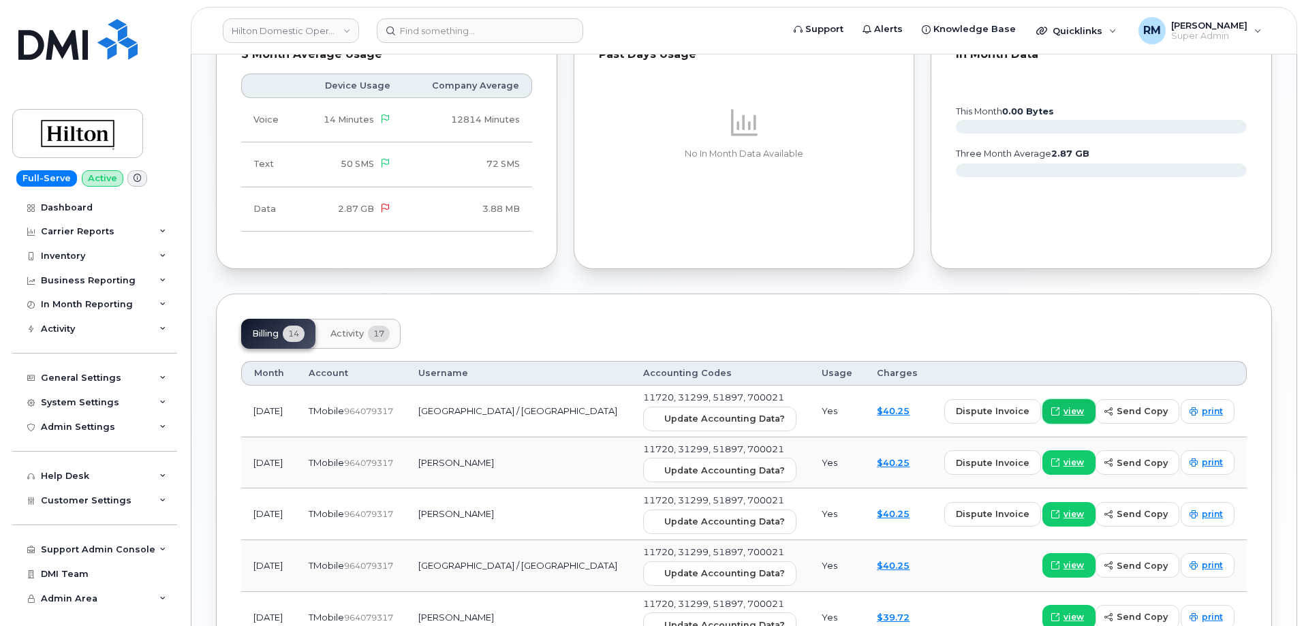
click at [1074, 405] on span "view" at bounding box center [1074, 411] width 20 height 12
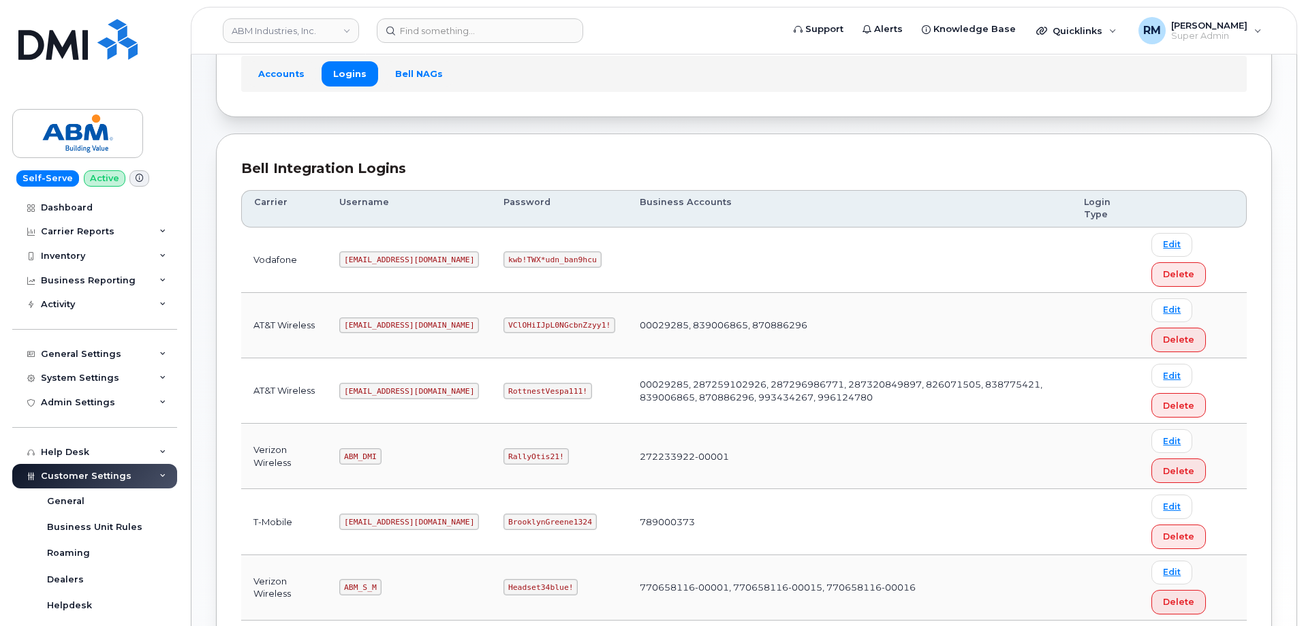
scroll to position [208, 0]
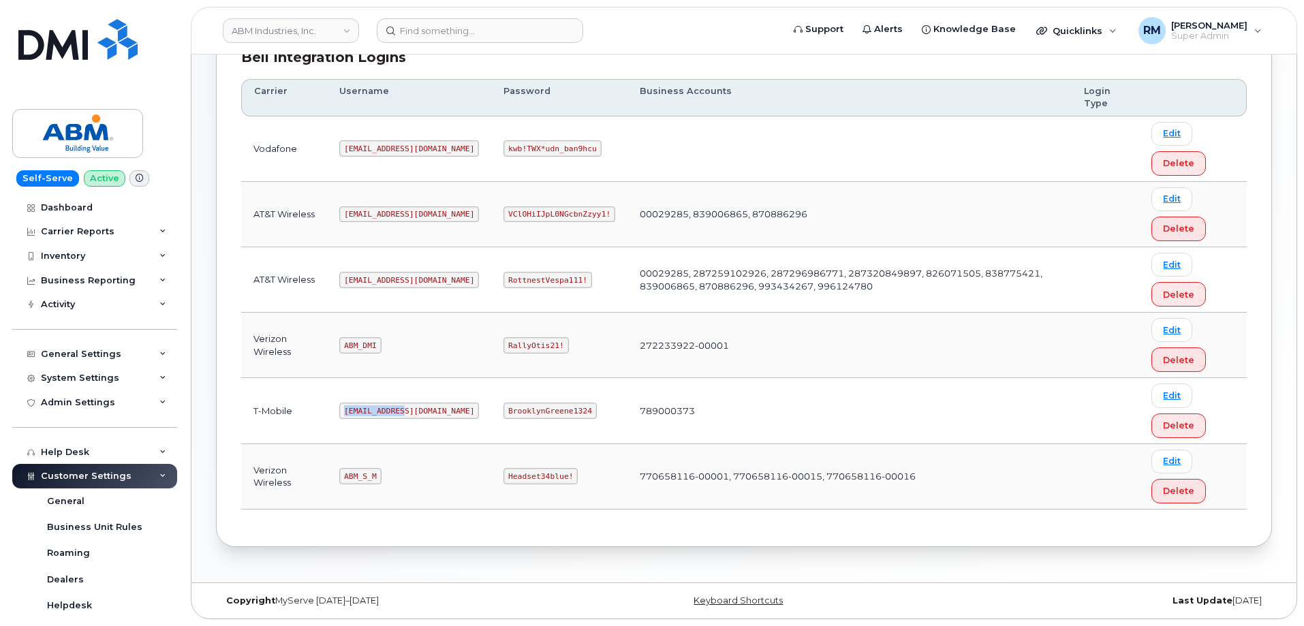
drag, startPoint x: 346, startPoint y: 412, endPoint x: 437, endPoint y: 407, distance: 91.4
click at [437, 407] on td "[EMAIL_ADDRESS][DOMAIN_NAME]" at bounding box center [409, 410] width 164 height 65
copy code "[EMAIL_ADDRESS][DOMAIN_NAME]"
click at [504, 284] on code "RottnestVespa111!" at bounding box center [548, 280] width 89 height 16
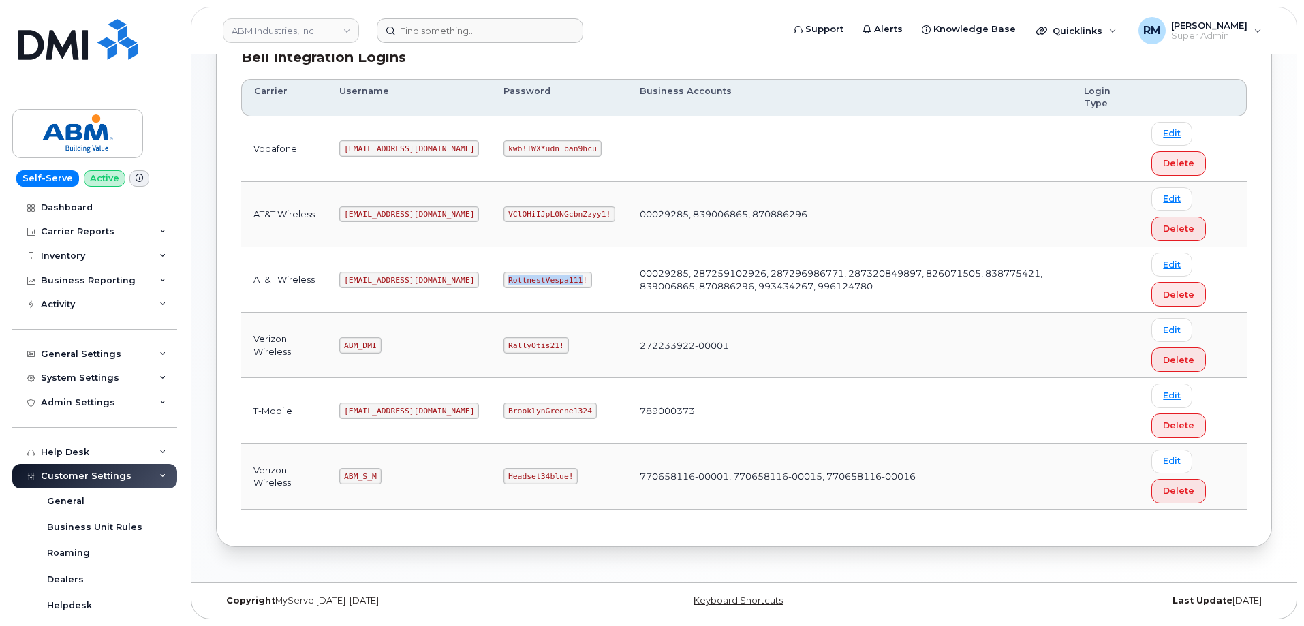
copy code "RottnestVespa111"
drag, startPoint x: 345, startPoint y: 474, endPoint x: 392, endPoint y: 476, distance: 46.4
click at [392, 476] on td "ABM_S_M" at bounding box center [409, 476] width 164 height 65
copy code "ABM_S_M"
click at [504, 478] on code "Headset34blue!" at bounding box center [541, 476] width 74 height 16
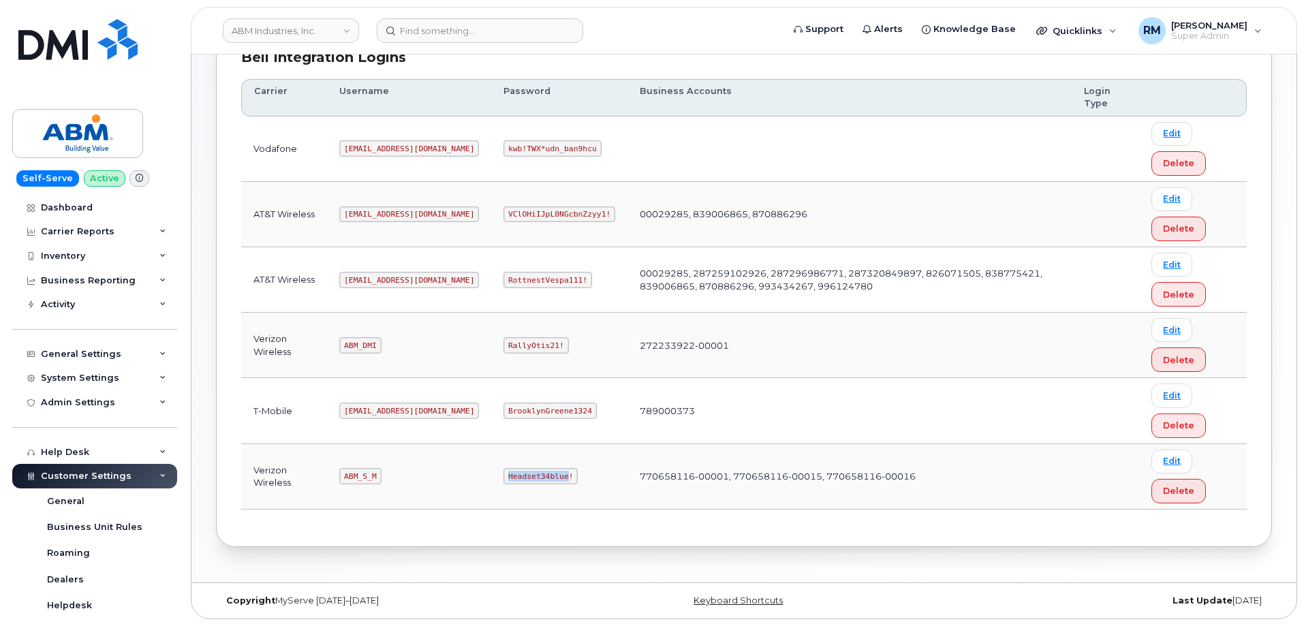
click at [504, 478] on code "Headset34blue!" at bounding box center [541, 476] width 74 height 16
copy code "Headset34blue"
